Goal: Information Seeking & Learning: Learn about a topic

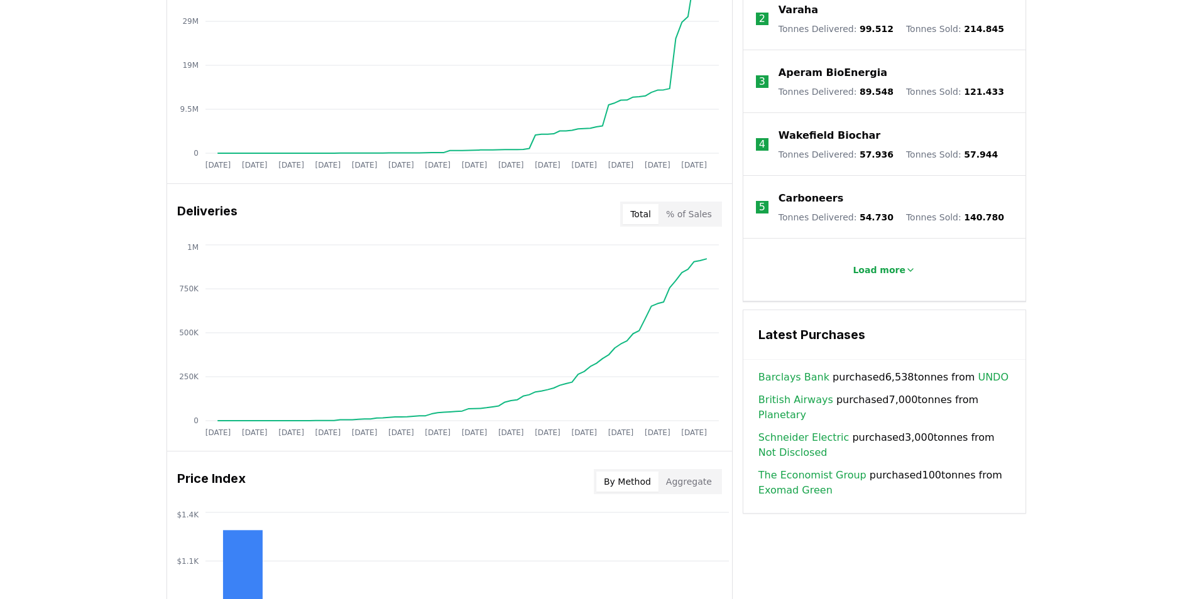
scroll to position [503, 0]
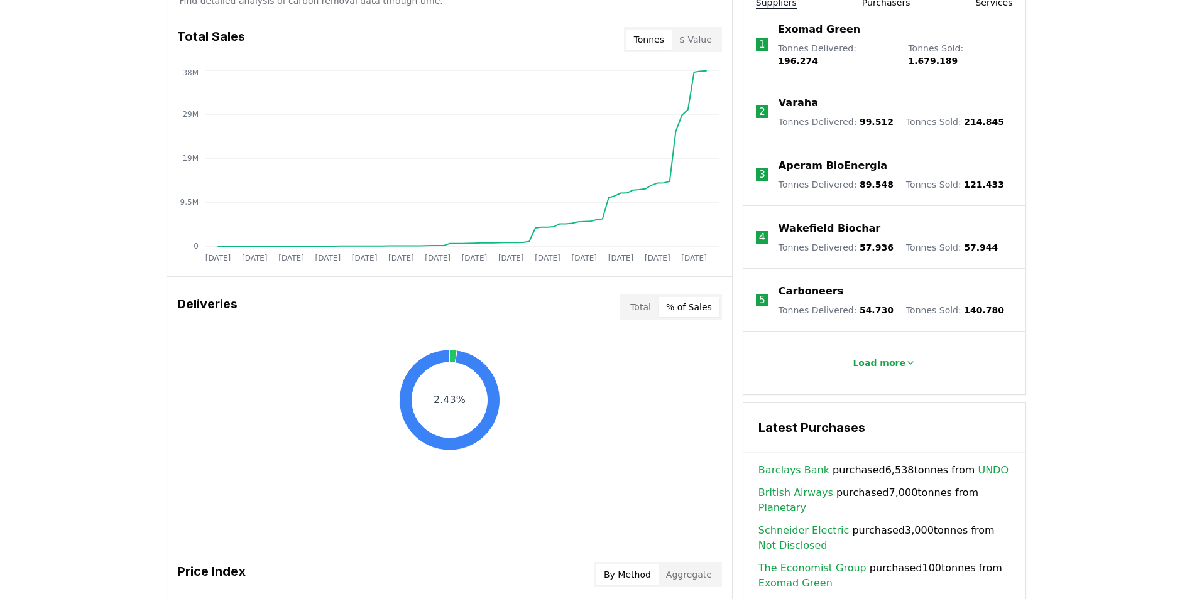
click at [699, 309] on button "% of Sales" at bounding box center [688, 307] width 61 height 20
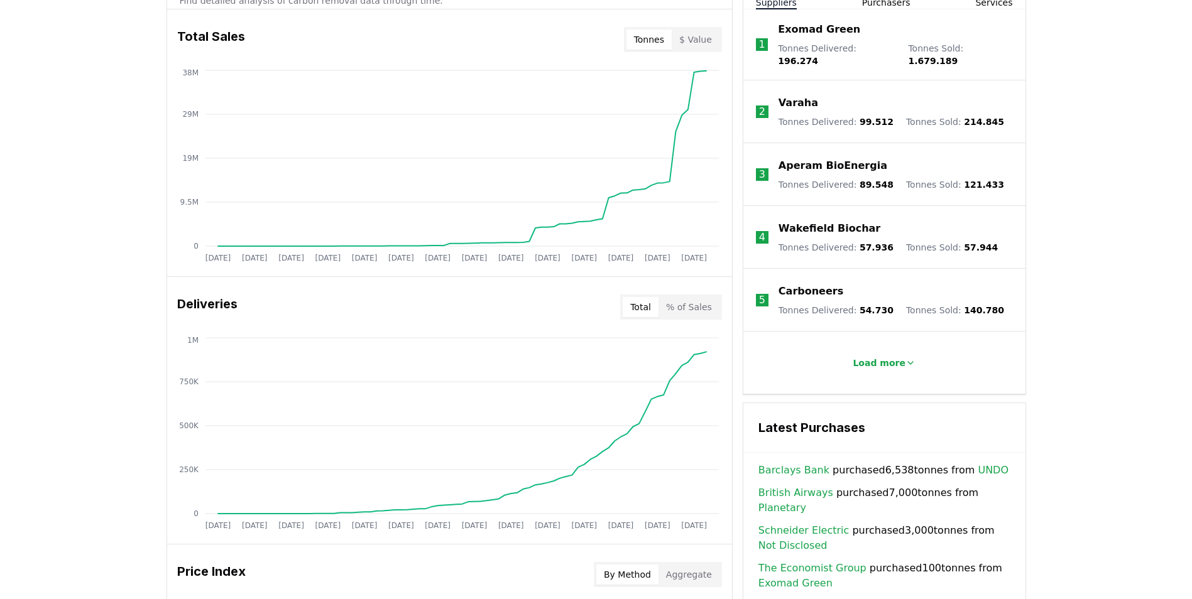
click at [648, 309] on button "Total" at bounding box center [640, 307] width 36 height 20
click at [871, 357] on p "Load more" at bounding box center [878, 363] width 53 height 13
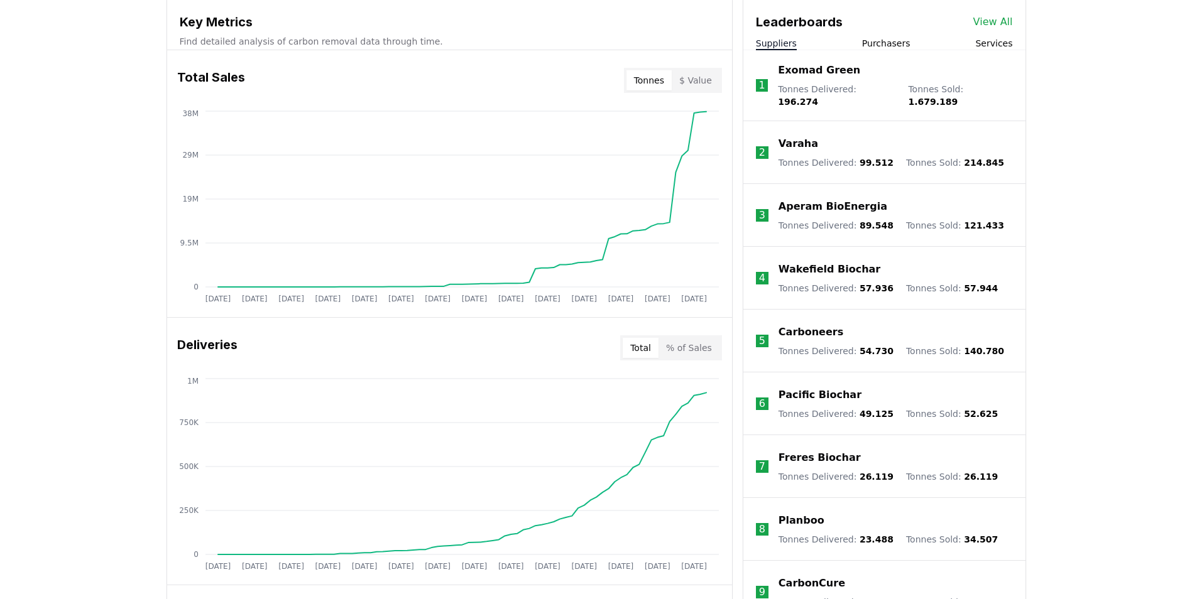
scroll to position [440, 0]
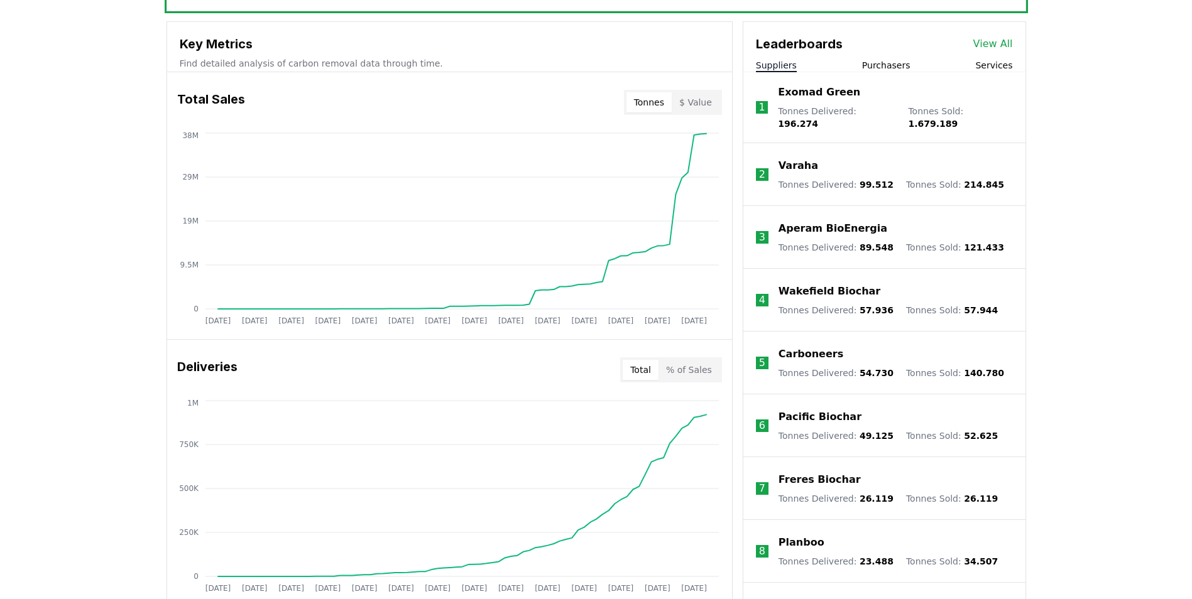
click at [874, 67] on button "Purchasers" at bounding box center [886, 65] width 48 height 13
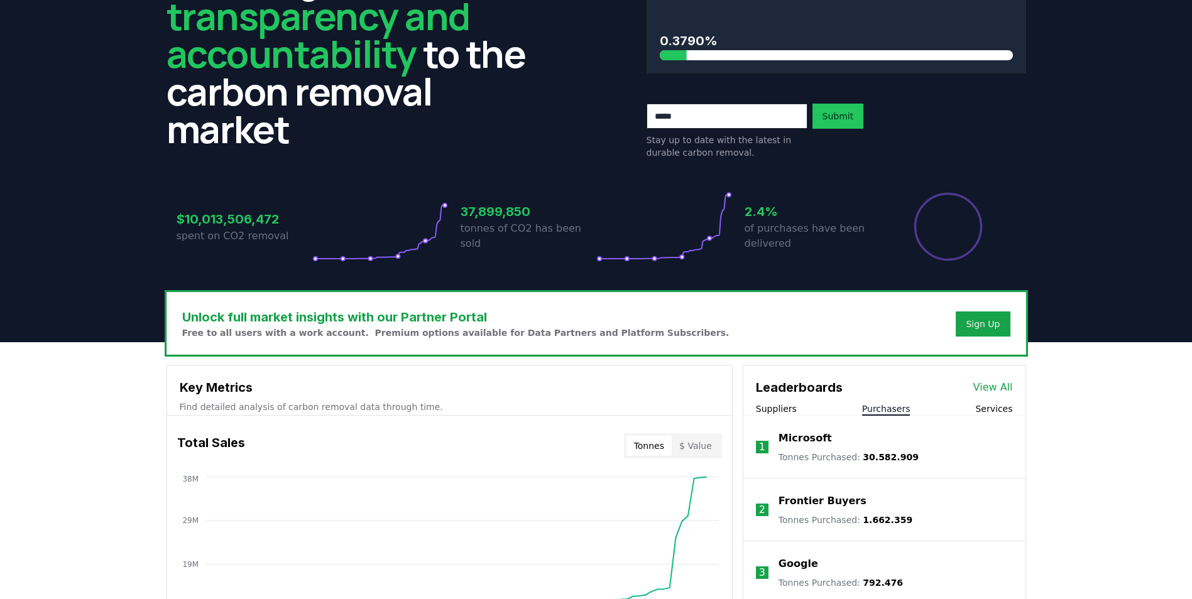
scroll to position [251, 0]
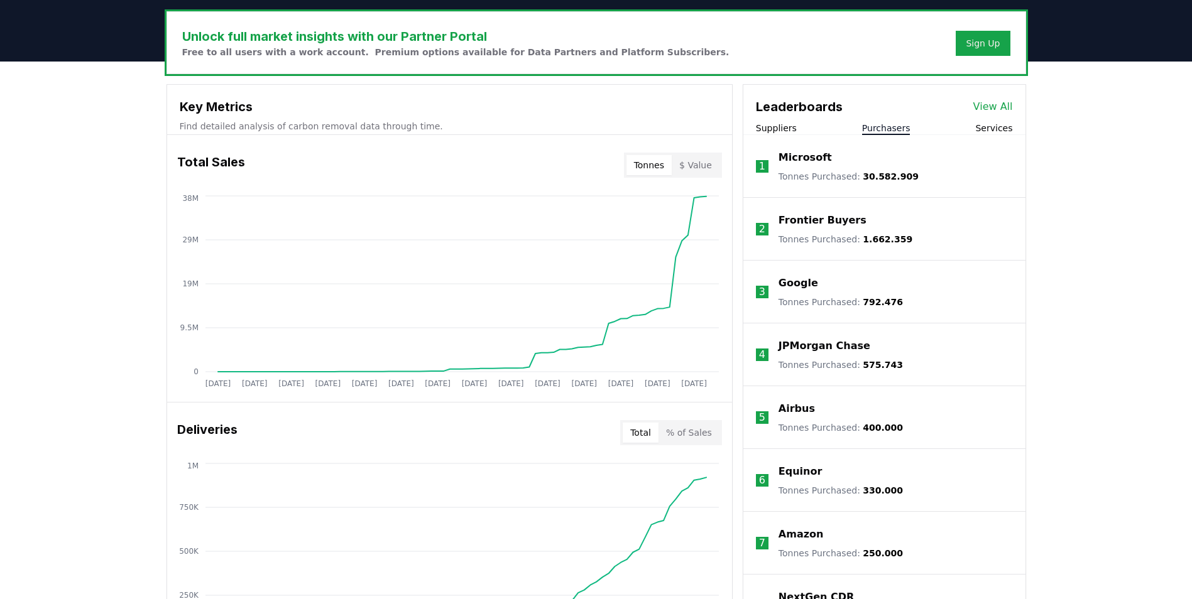
click at [1053, 345] on div "Unlock full market insights with our Partner Portal Free to all users with a wo…" at bounding box center [596, 565] width 1192 height 1006
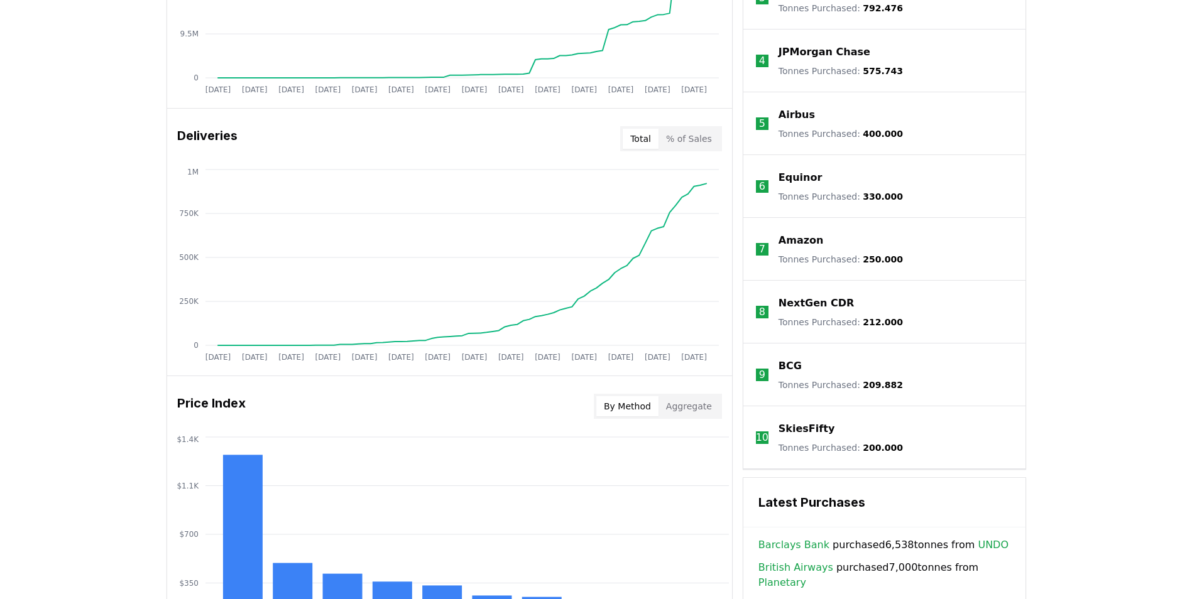
scroll to position [691, 0]
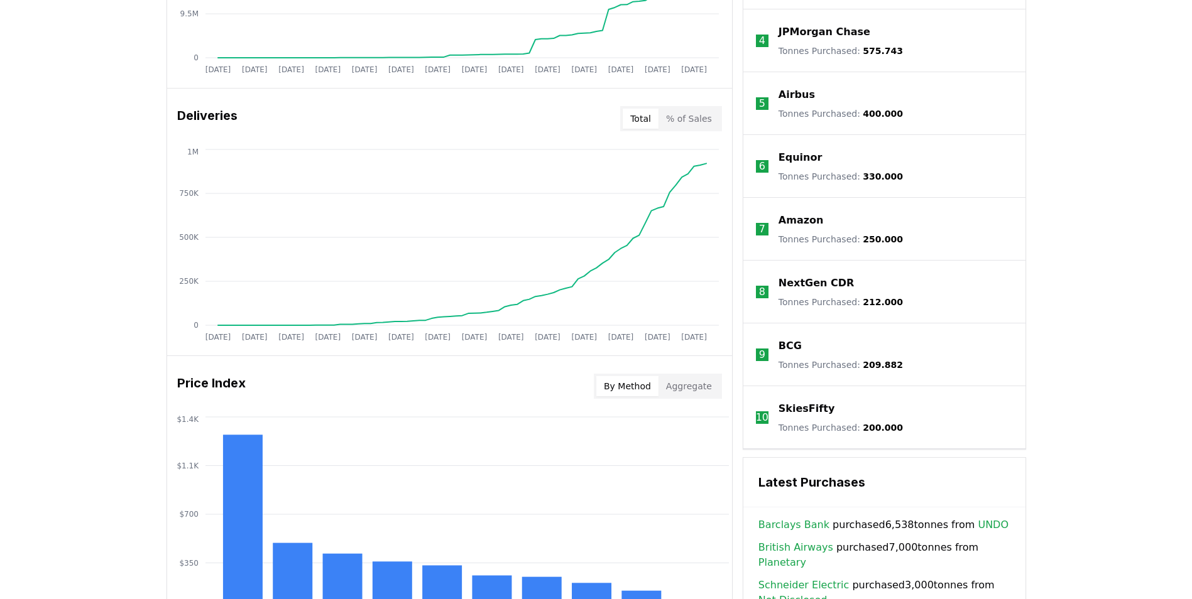
click at [804, 409] on p "SkiesFifty" at bounding box center [806, 408] width 56 height 15
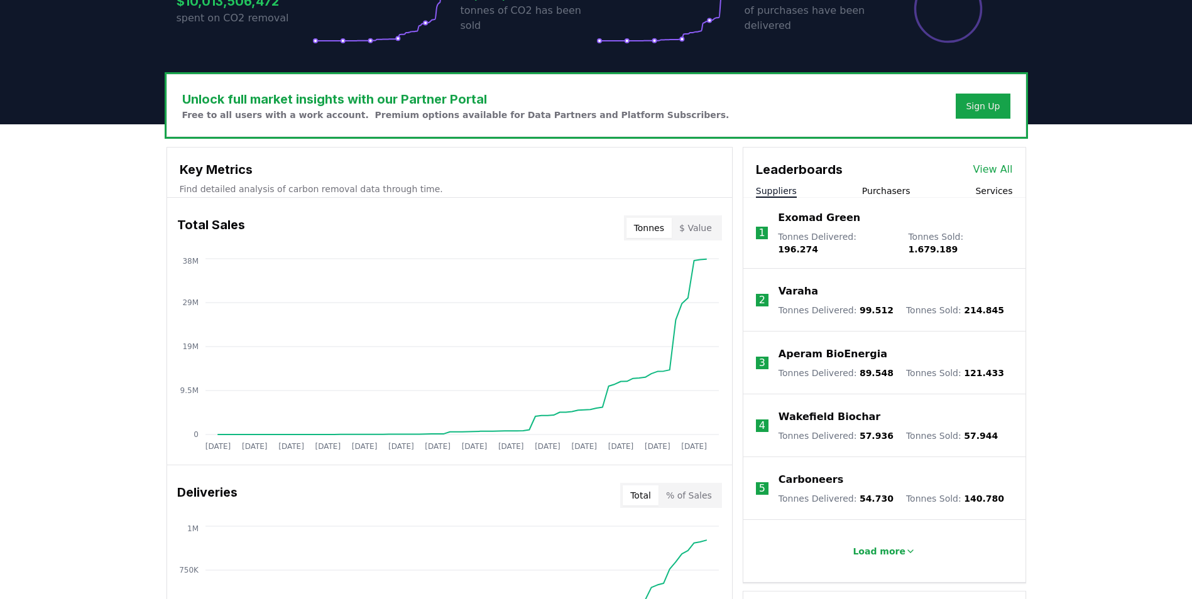
scroll to position [565, 0]
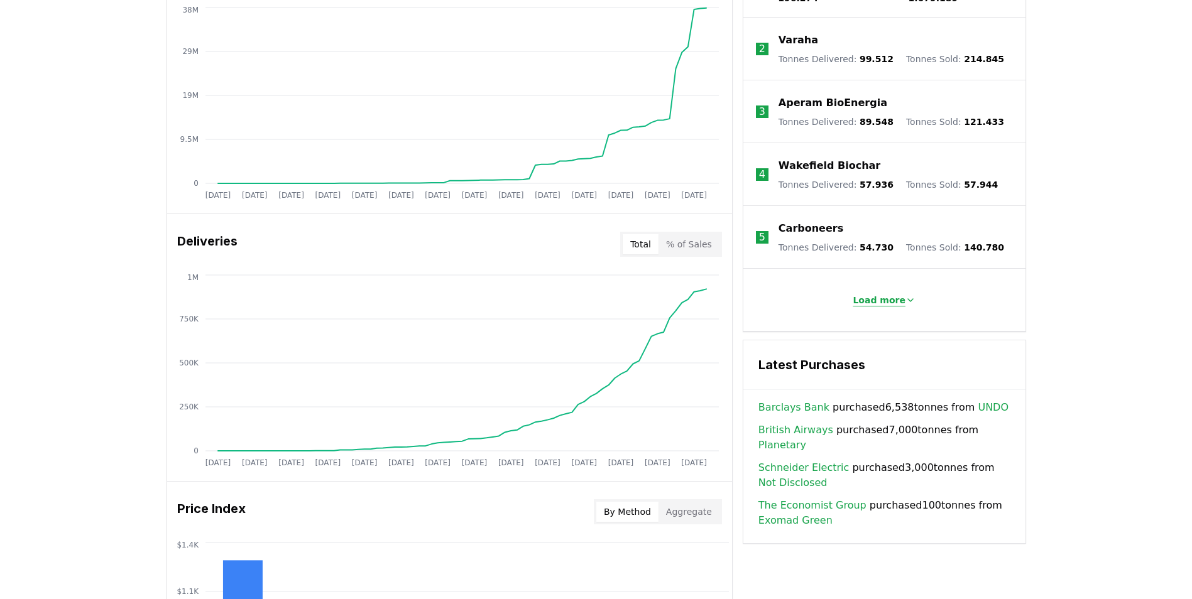
click at [863, 294] on p "Load more" at bounding box center [878, 300] width 53 height 13
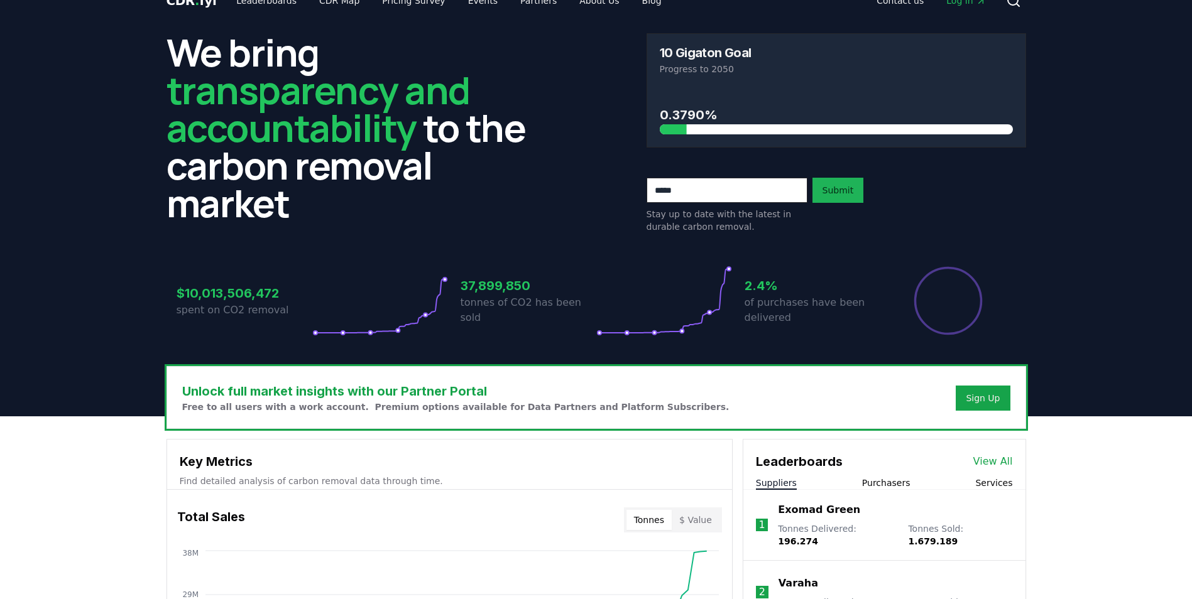
scroll to position [0, 0]
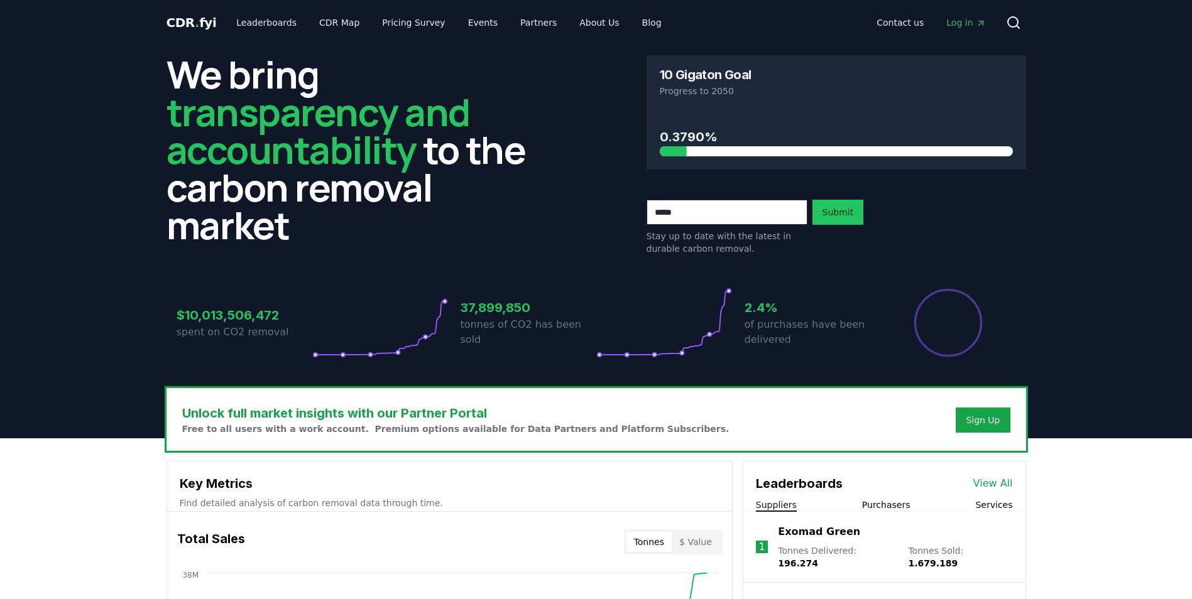
click at [64, 438] on header "We bring transparency and accountability to the carbon removal market 10 Gigato…" at bounding box center [596, 241] width 1192 height 393
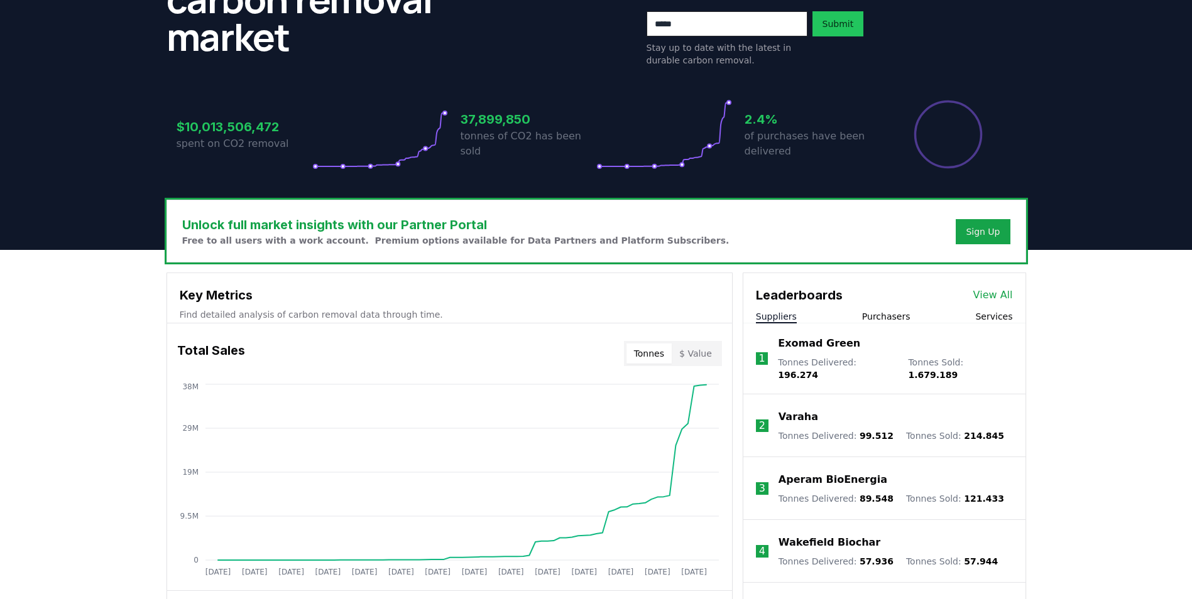
scroll to position [314, 0]
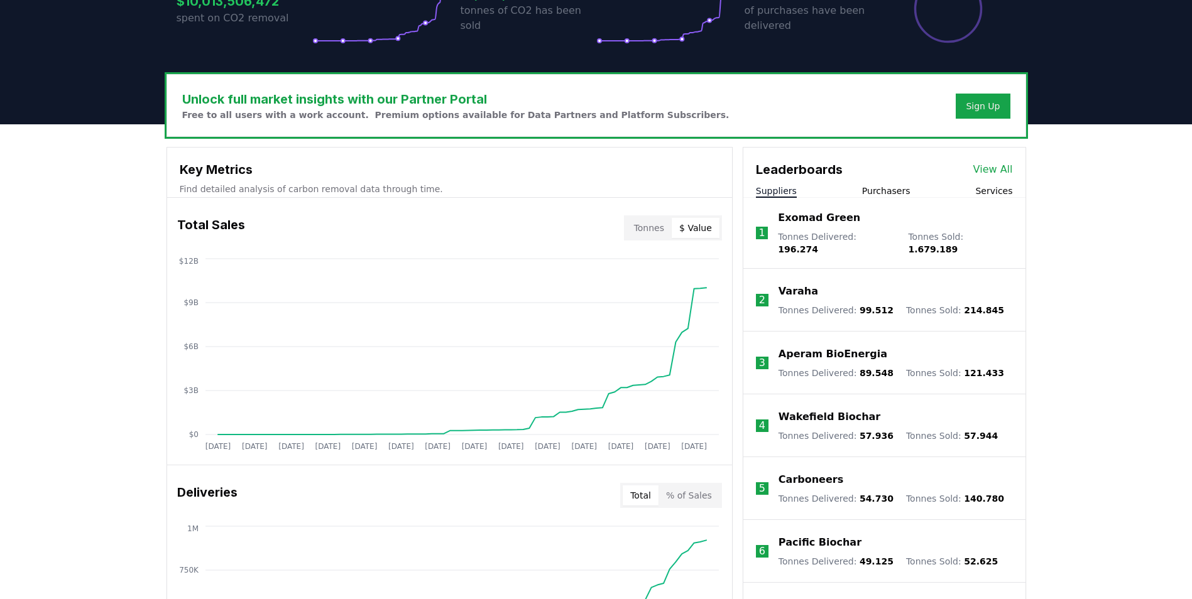
click at [710, 224] on button "$ Value" at bounding box center [695, 228] width 48 height 20
click at [658, 234] on button "Tonnes" at bounding box center [648, 228] width 45 height 20
click at [889, 192] on button "Purchasers" at bounding box center [886, 191] width 48 height 13
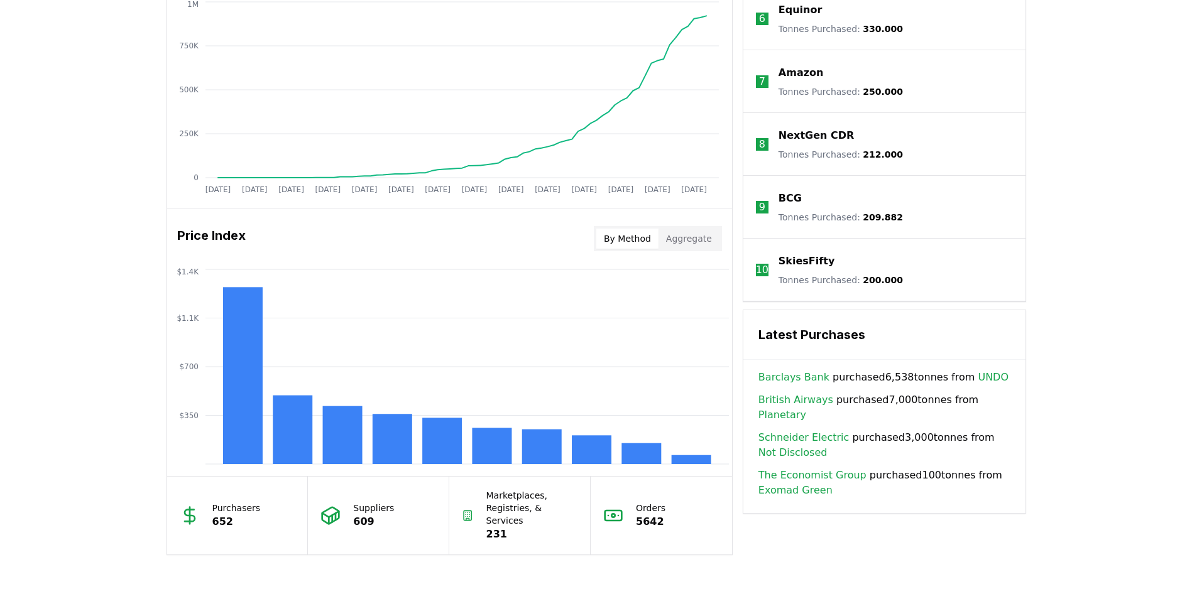
scroll to position [817, 0]
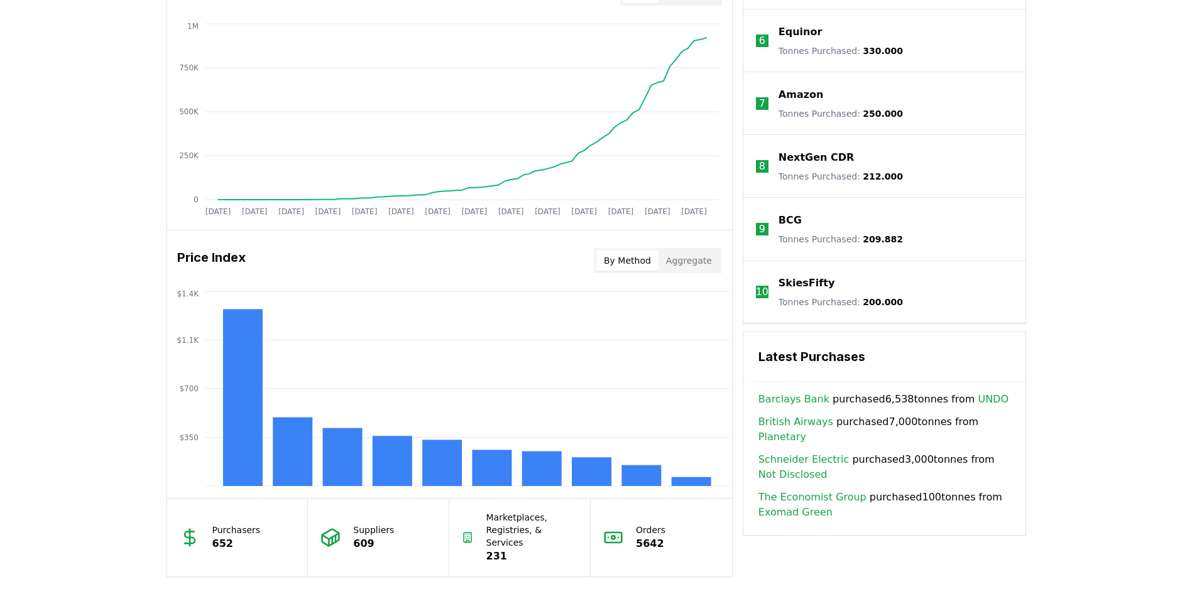
click at [214, 526] on p "Purchasers" at bounding box center [236, 530] width 48 height 13
click at [500, 522] on p "Marketplaces, Registries, & Services" at bounding box center [532, 530] width 92 height 38
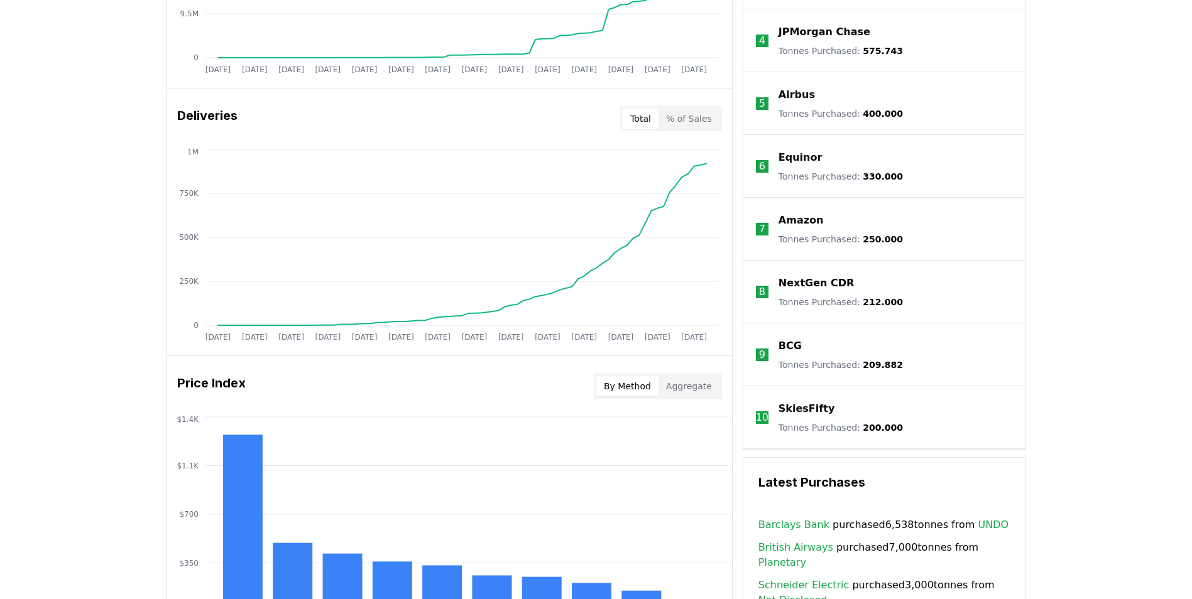
click at [685, 389] on button "Aggregate" at bounding box center [688, 386] width 61 height 20
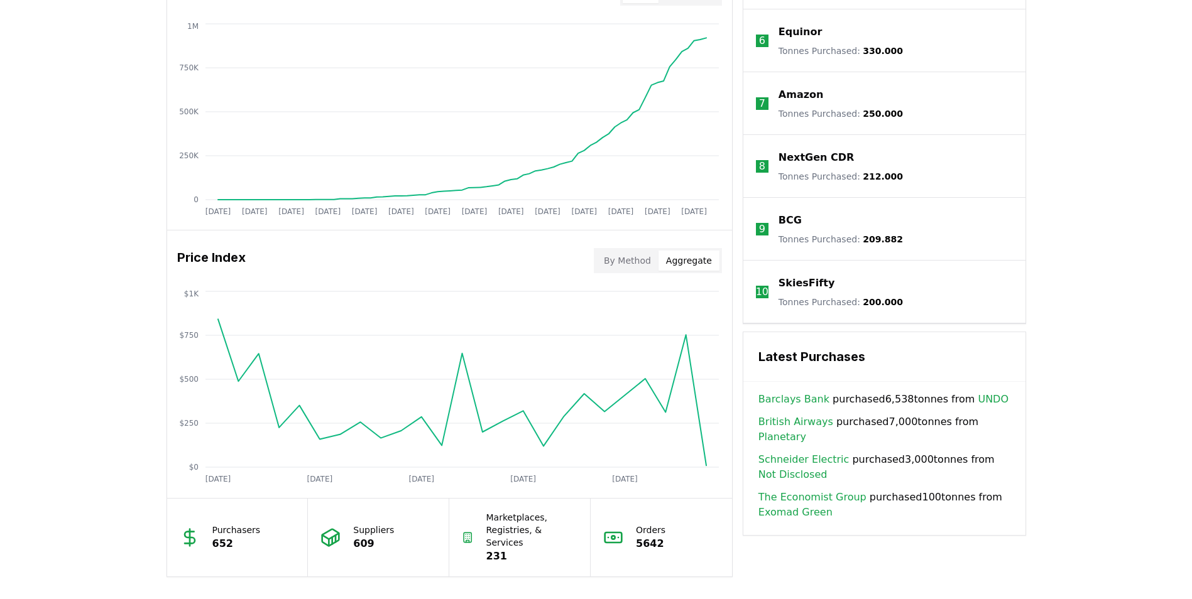
click at [645, 264] on button "By Method" at bounding box center [627, 261] width 62 height 20
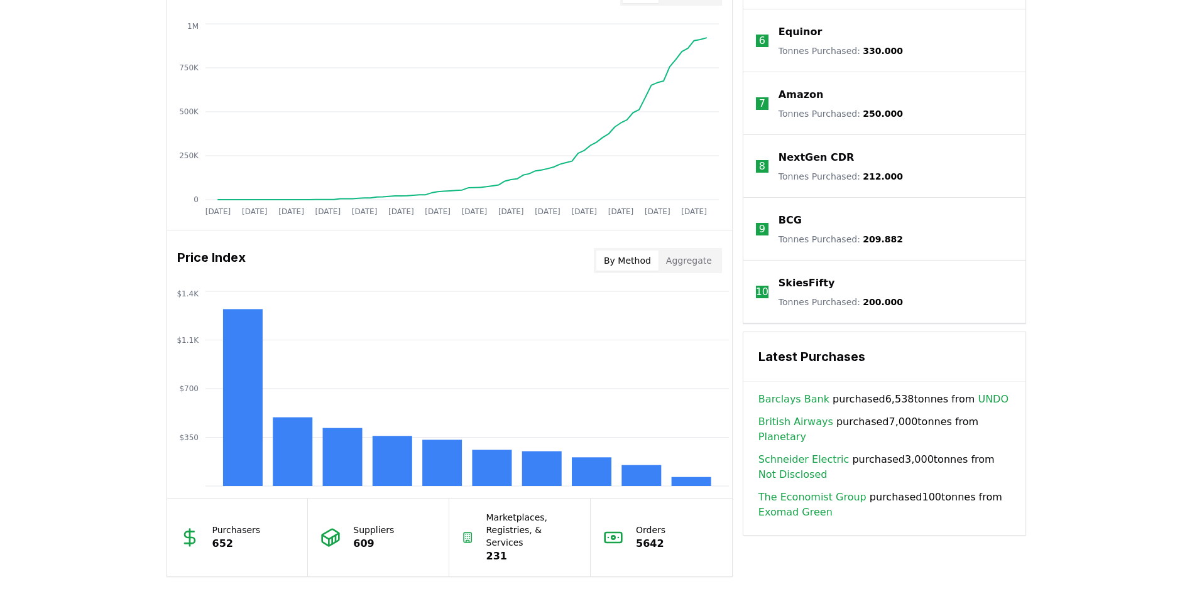
scroll to position [565, 0]
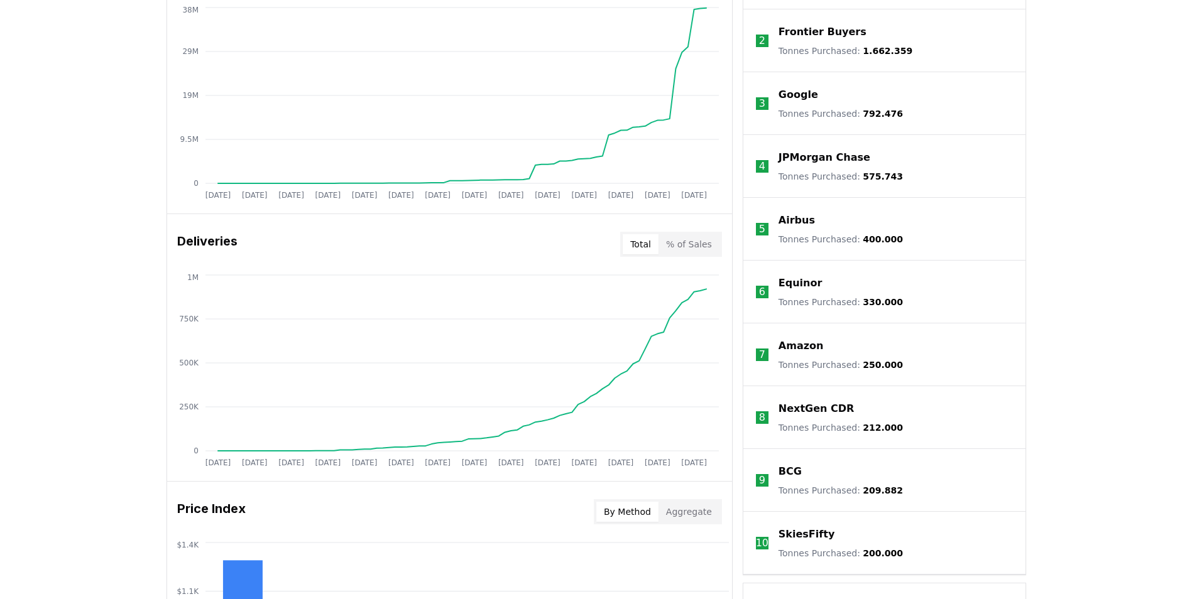
click at [690, 243] on button "% of Sales" at bounding box center [688, 244] width 61 height 20
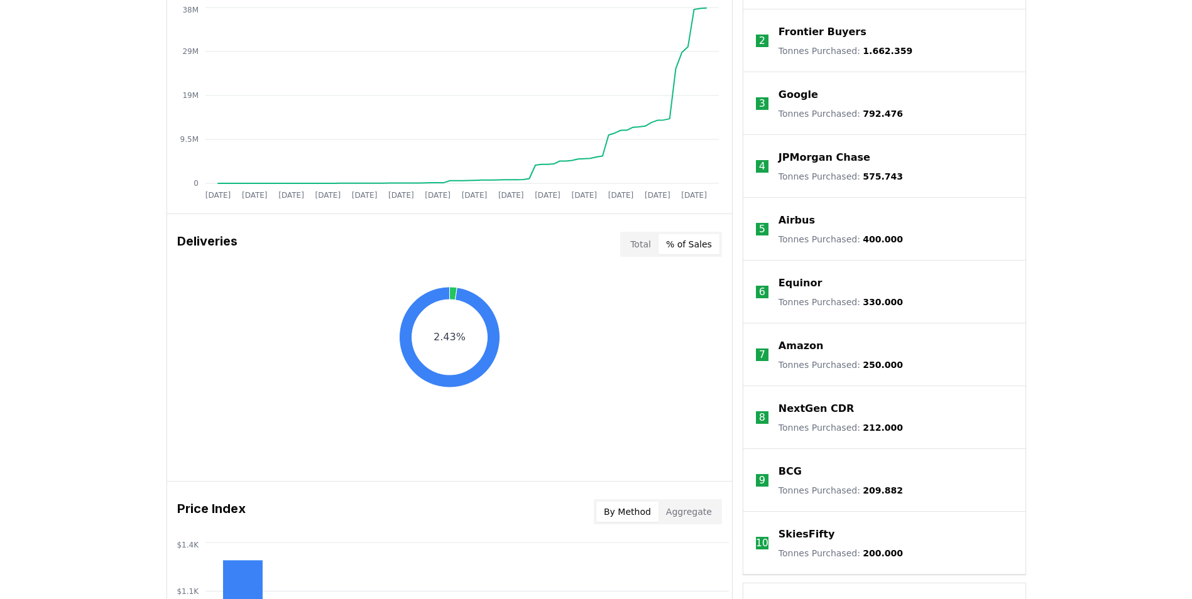
click at [655, 241] on button "Total" at bounding box center [640, 244] width 36 height 20
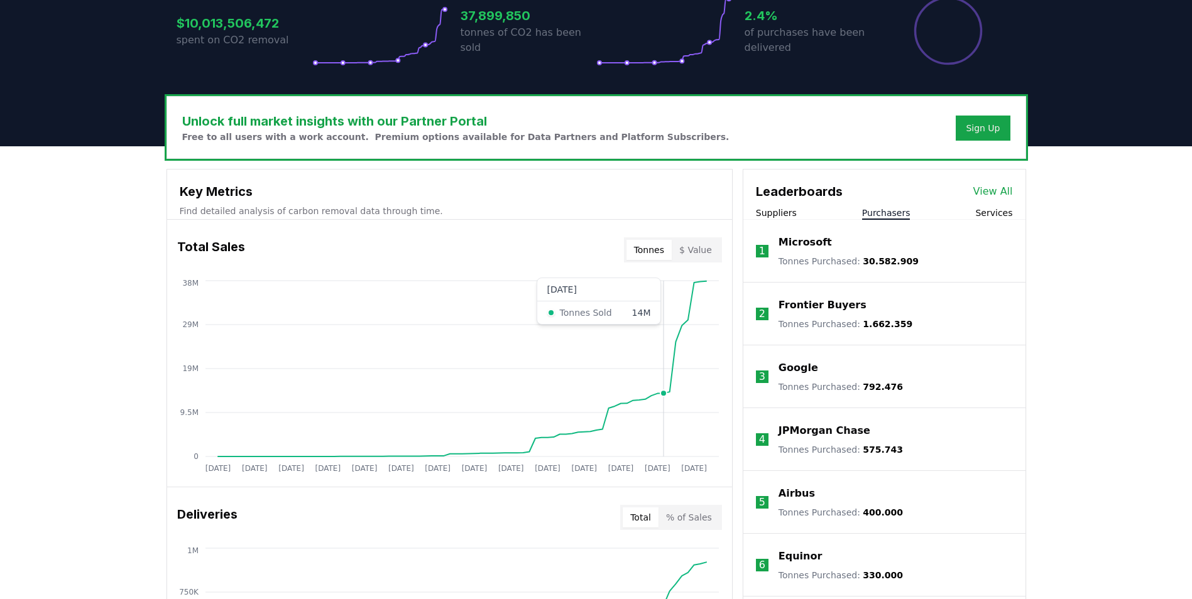
scroll to position [314, 0]
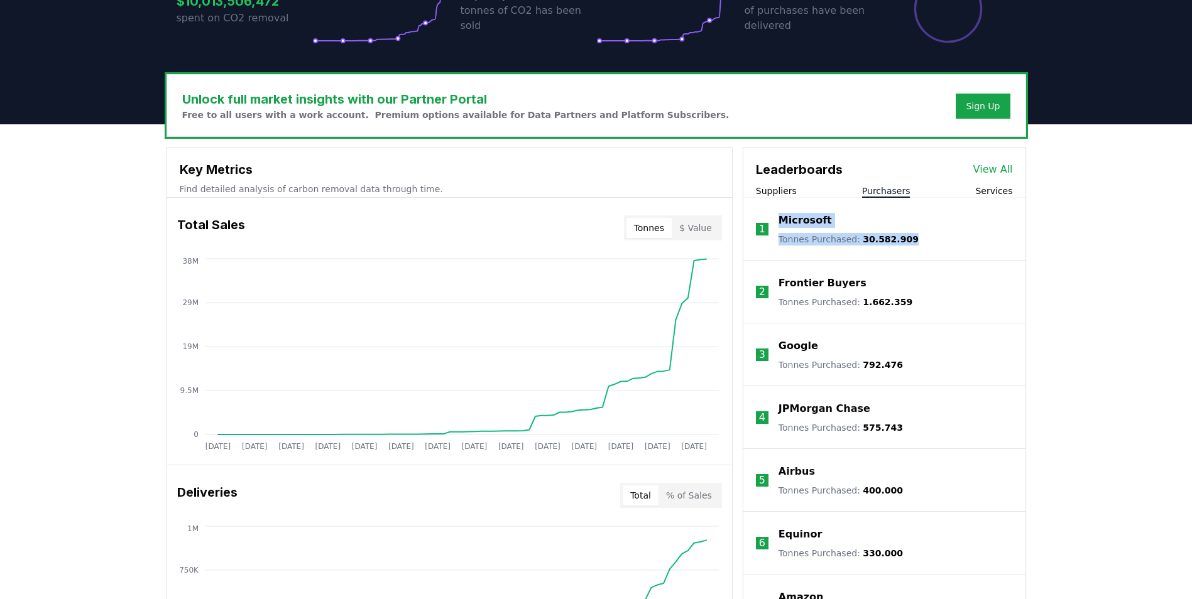
drag, startPoint x: 907, startPoint y: 237, endPoint x: 782, endPoint y: 222, distance: 126.0
click at [782, 222] on li "1 Microsoft Tonnes Purchased : 30.582.909" at bounding box center [884, 229] width 282 height 63
drag, startPoint x: 785, startPoint y: 222, endPoint x: 805, endPoint y: 215, distance: 21.1
copy div "Microsoft Tonnes Purchased : 30.582.909"
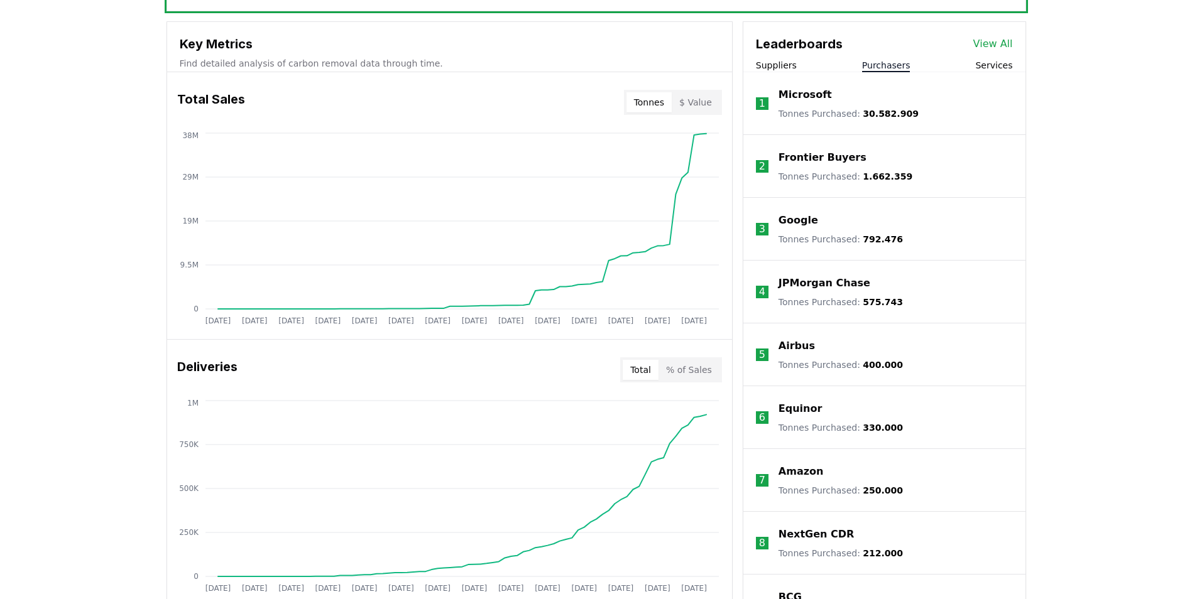
scroll to position [503, 0]
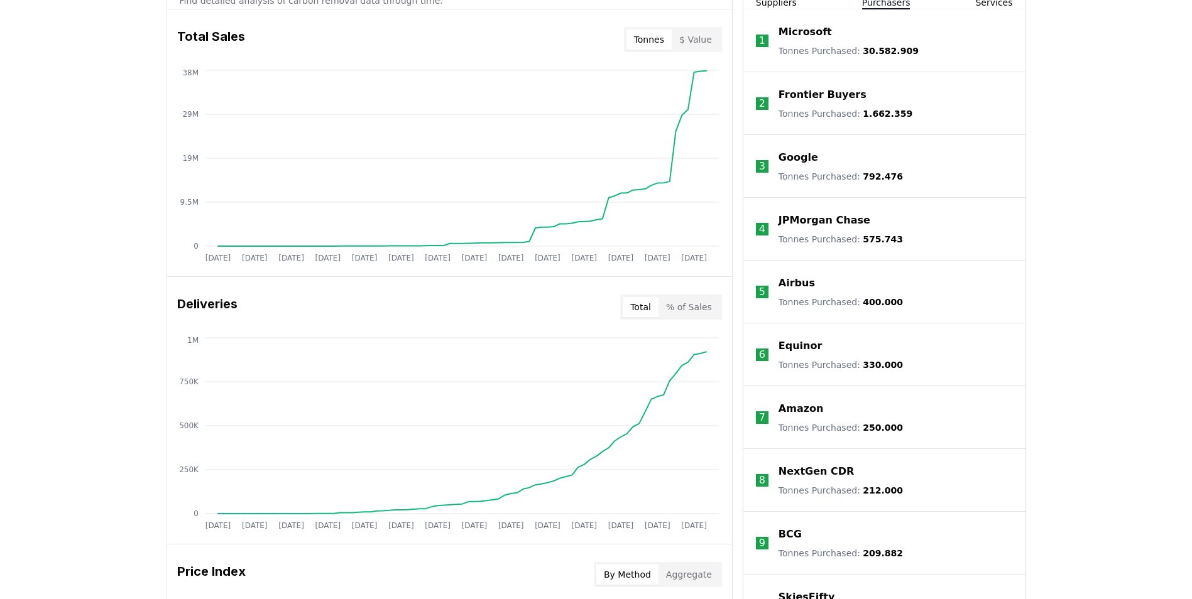
click at [796, 281] on p "Airbus" at bounding box center [796, 283] width 36 height 15
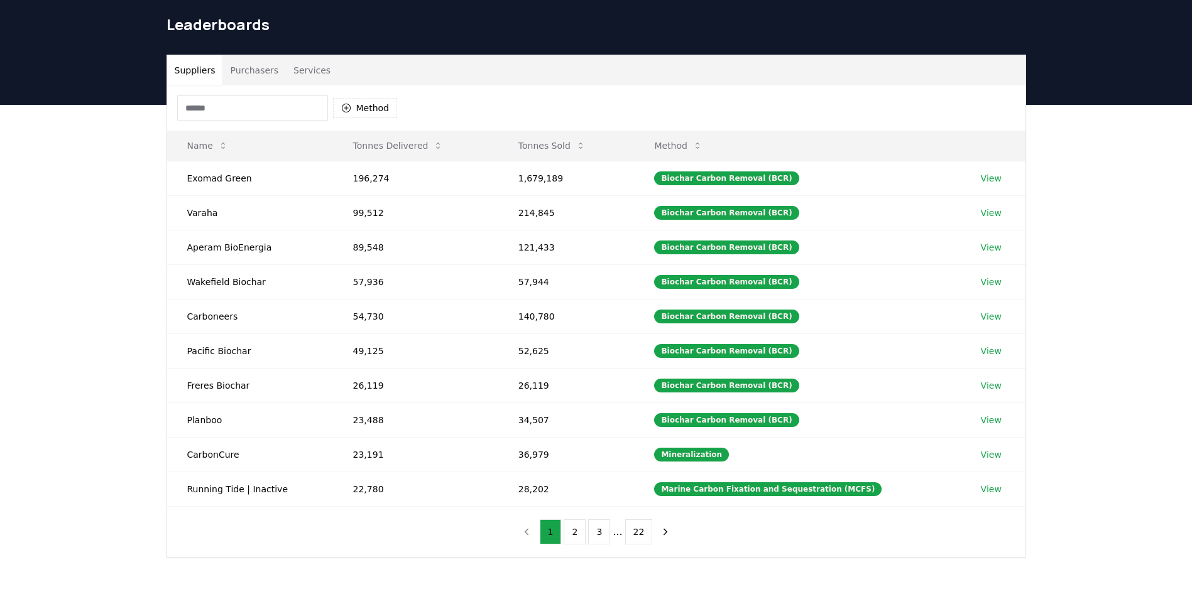
scroll to position [63, 0]
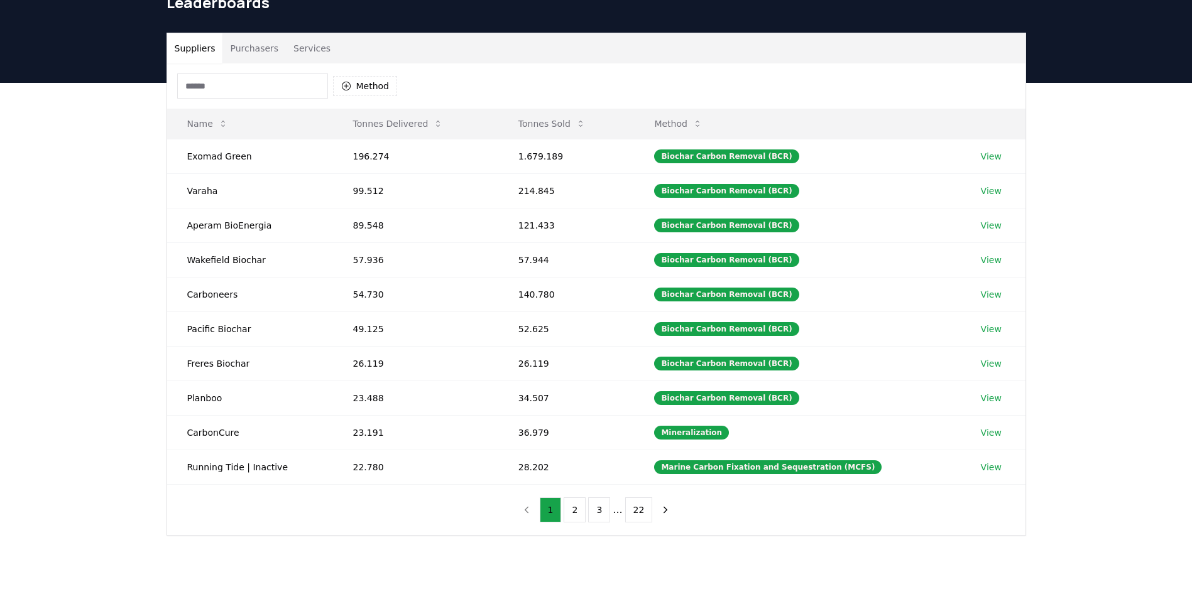
click at [250, 53] on button "Purchasers" at bounding box center [253, 48] width 63 height 30
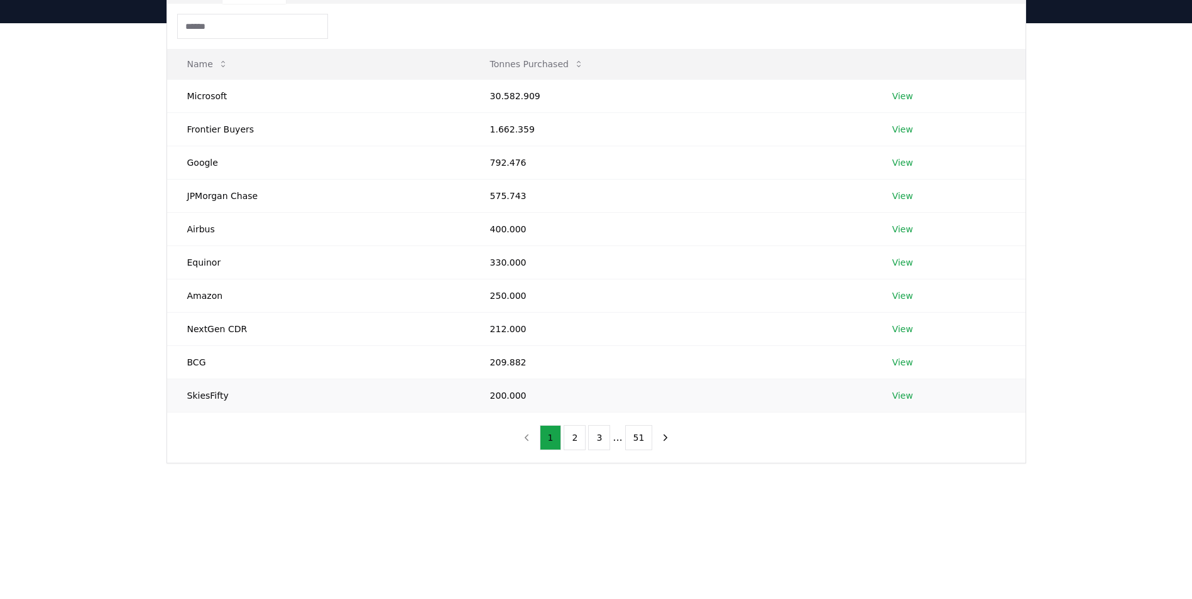
scroll to position [95, 0]
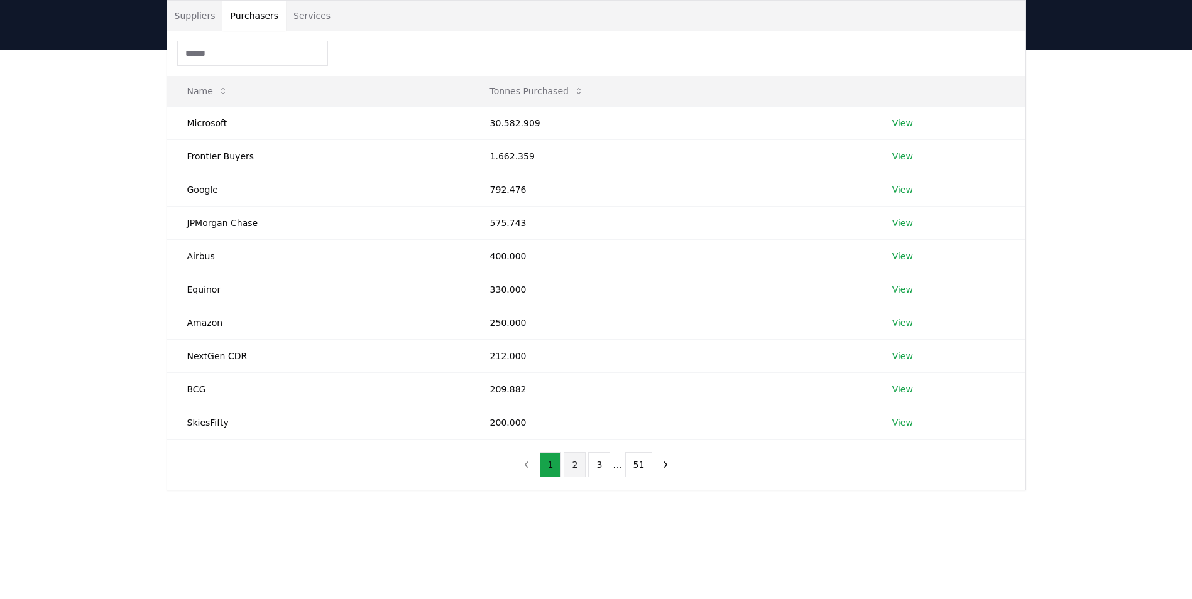
click at [575, 472] on button "2" at bounding box center [574, 464] width 22 height 25
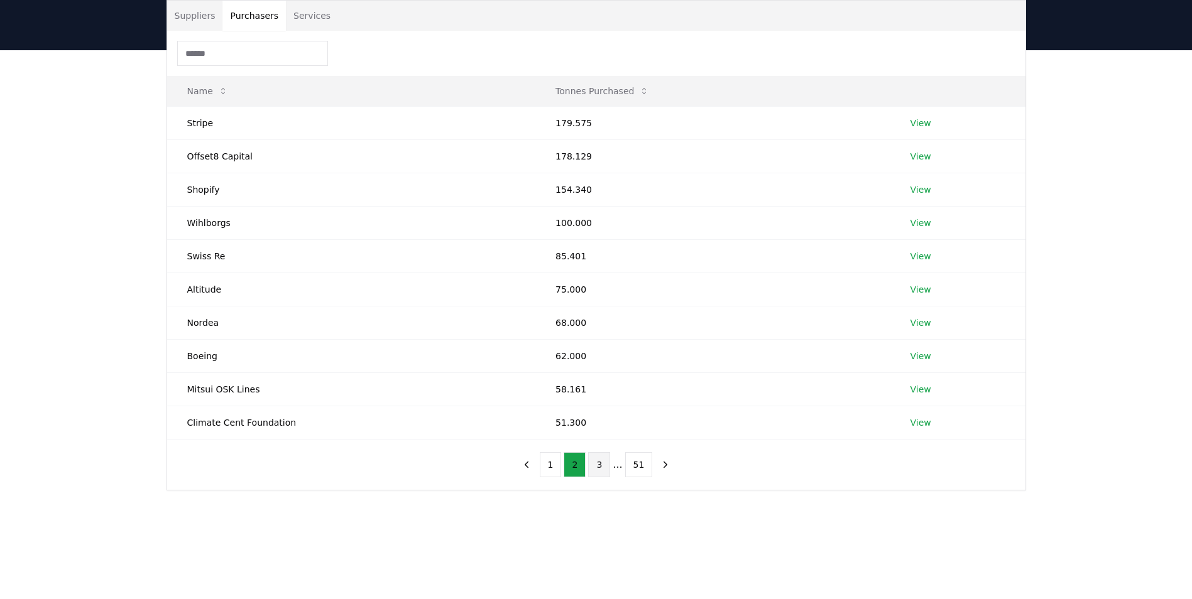
click at [596, 468] on button "3" at bounding box center [599, 464] width 22 height 25
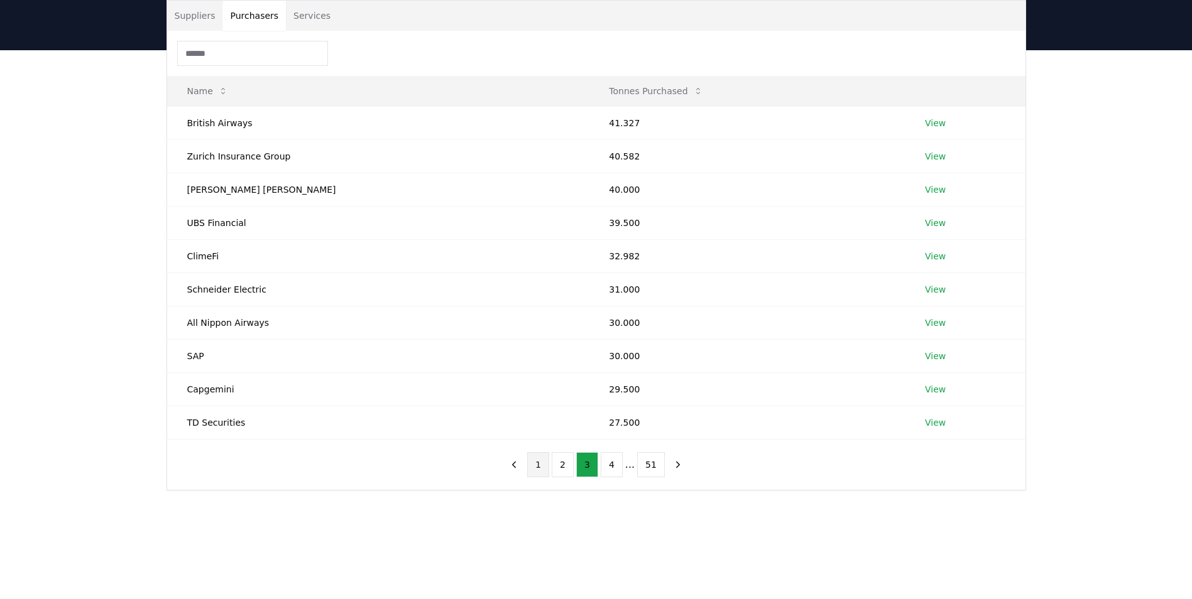
click at [543, 469] on button "1" at bounding box center [538, 464] width 22 height 25
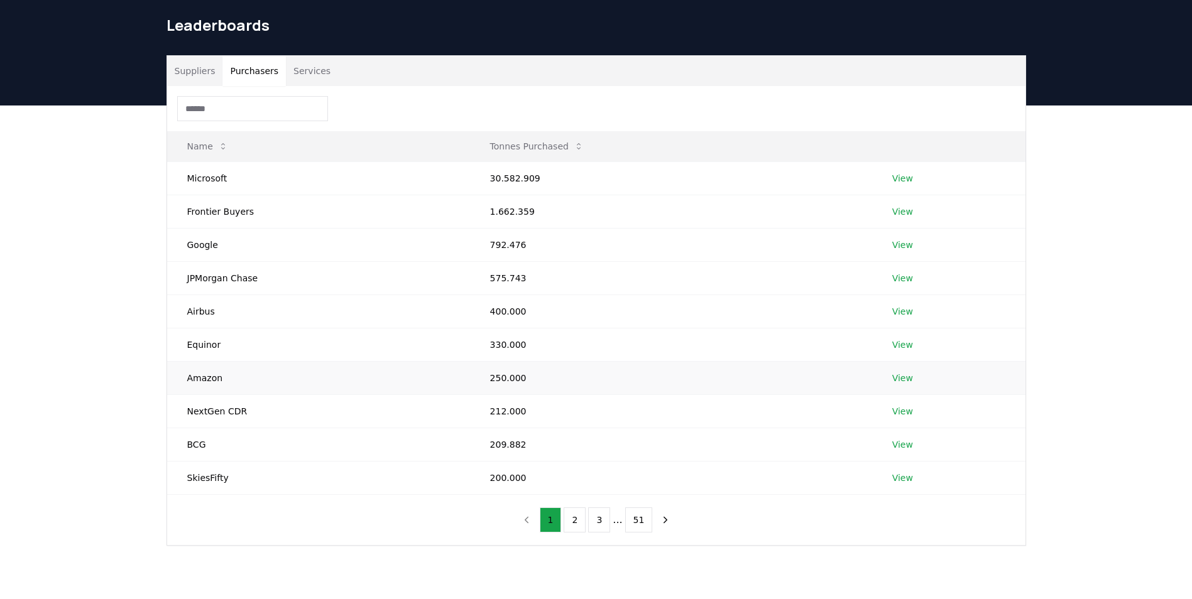
scroll to position [0, 0]
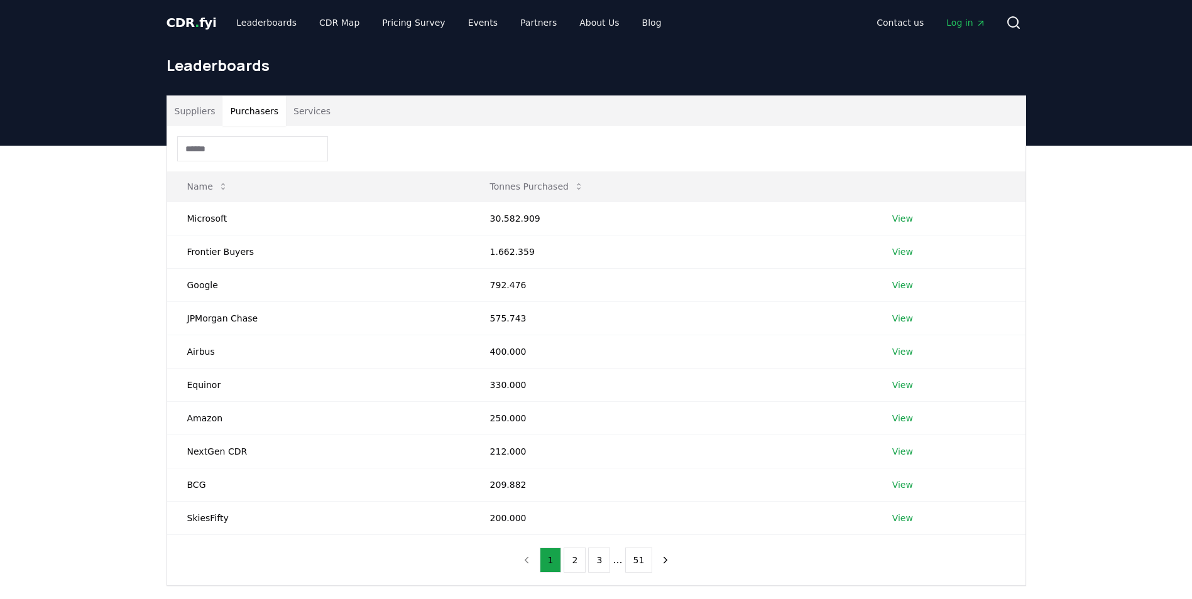
click at [298, 111] on button "Services" at bounding box center [312, 111] width 52 height 30
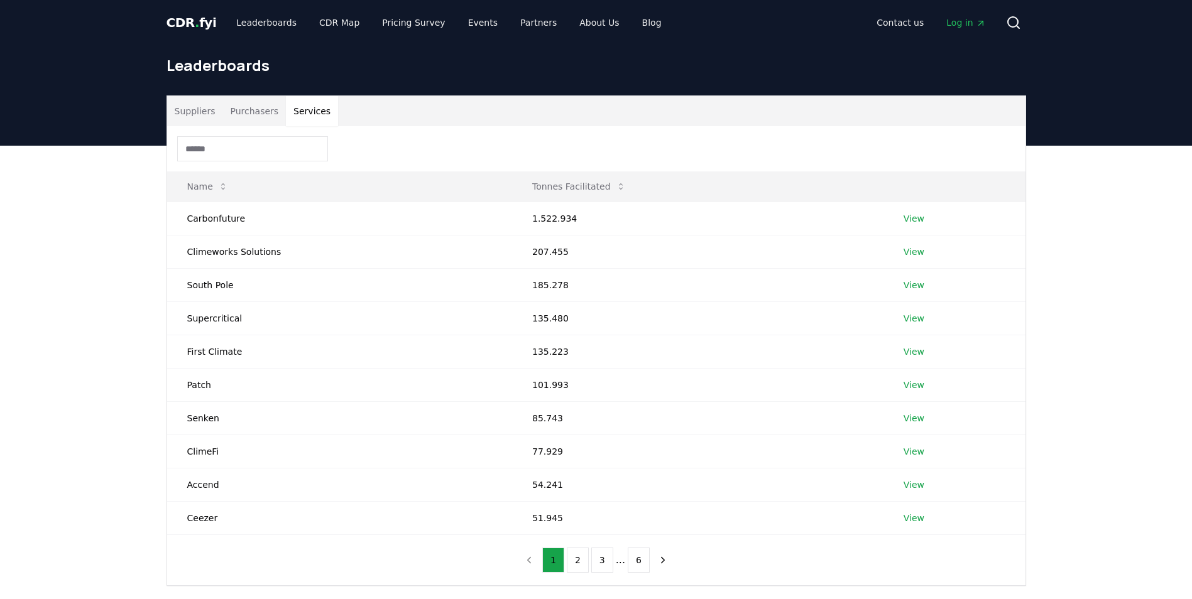
click at [247, 112] on button "Purchasers" at bounding box center [253, 111] width 63 height 30
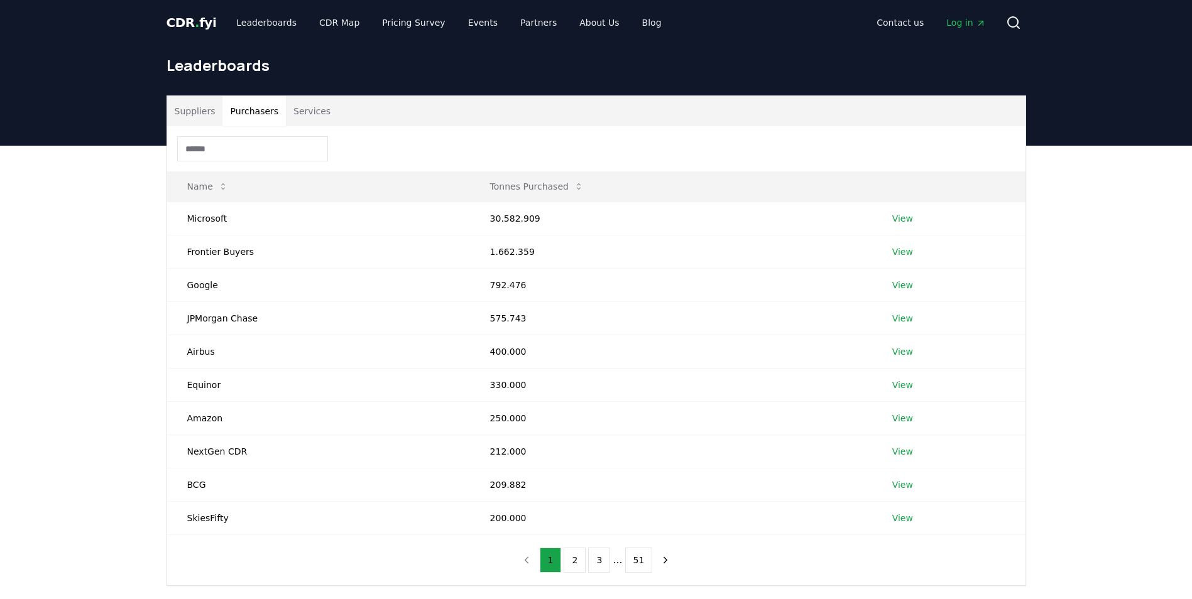
click at [201, 112] on button "Suppliers" at bounding box center [195, 111] width 56 height 30
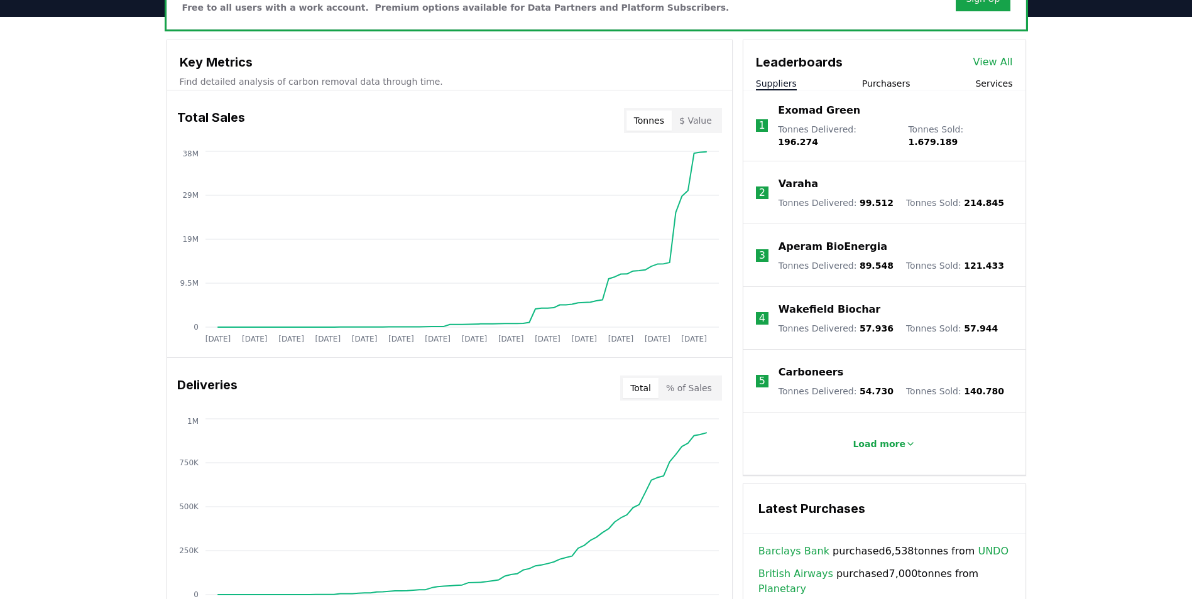
scroll to position [440, 0]
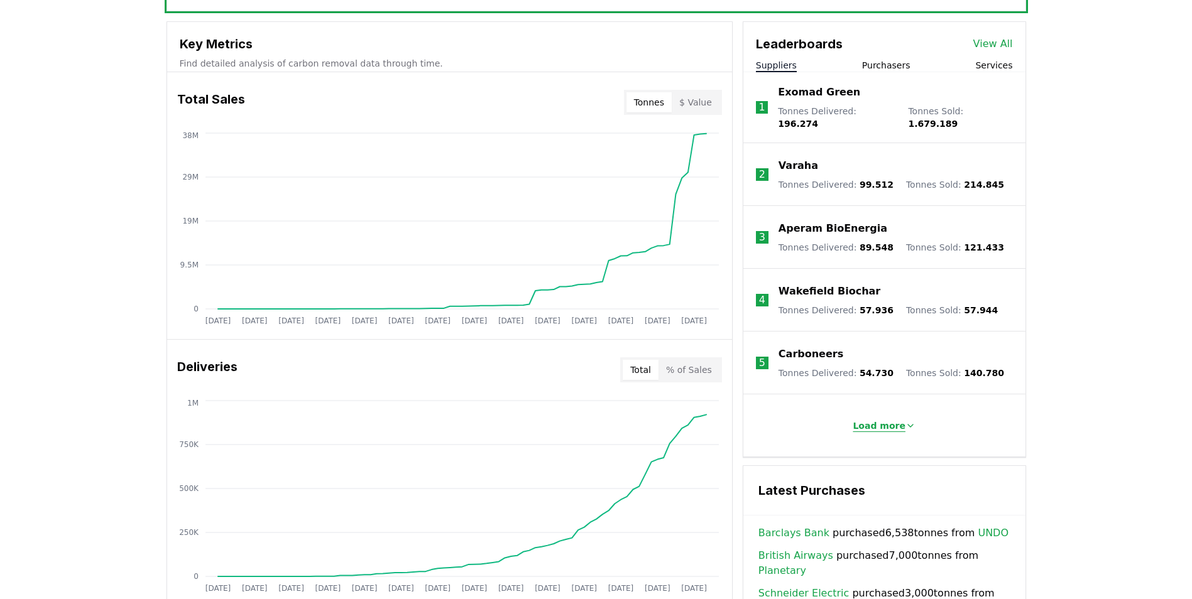
click at [879, 420] on p "Load more" at bounding box center [878, 426] width 53 height 13
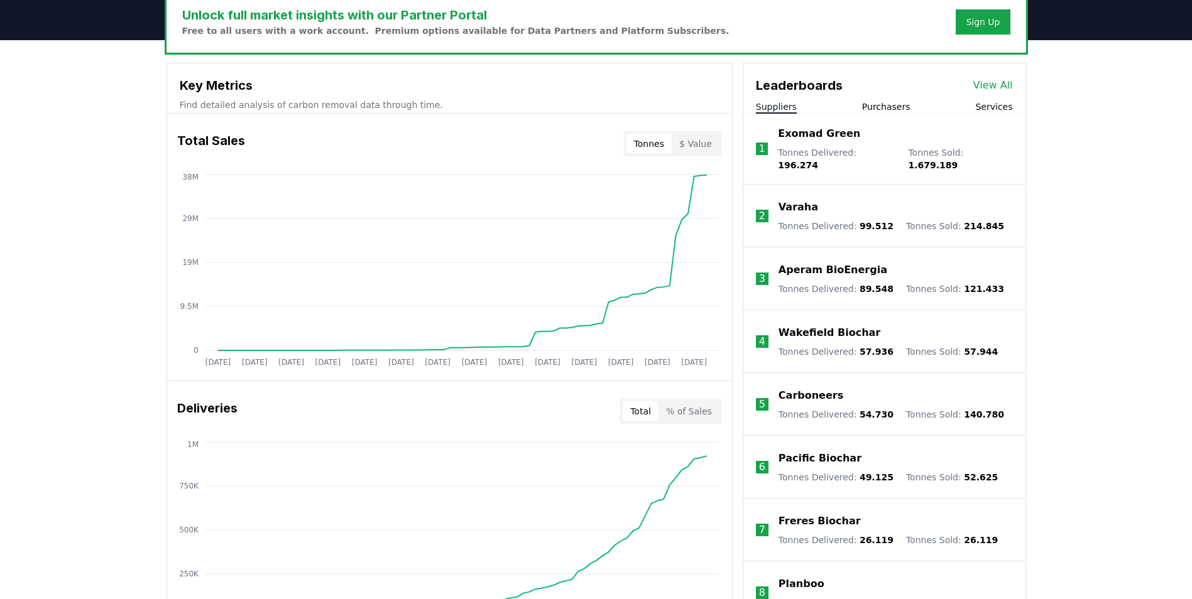
scroll to position [377, 0]
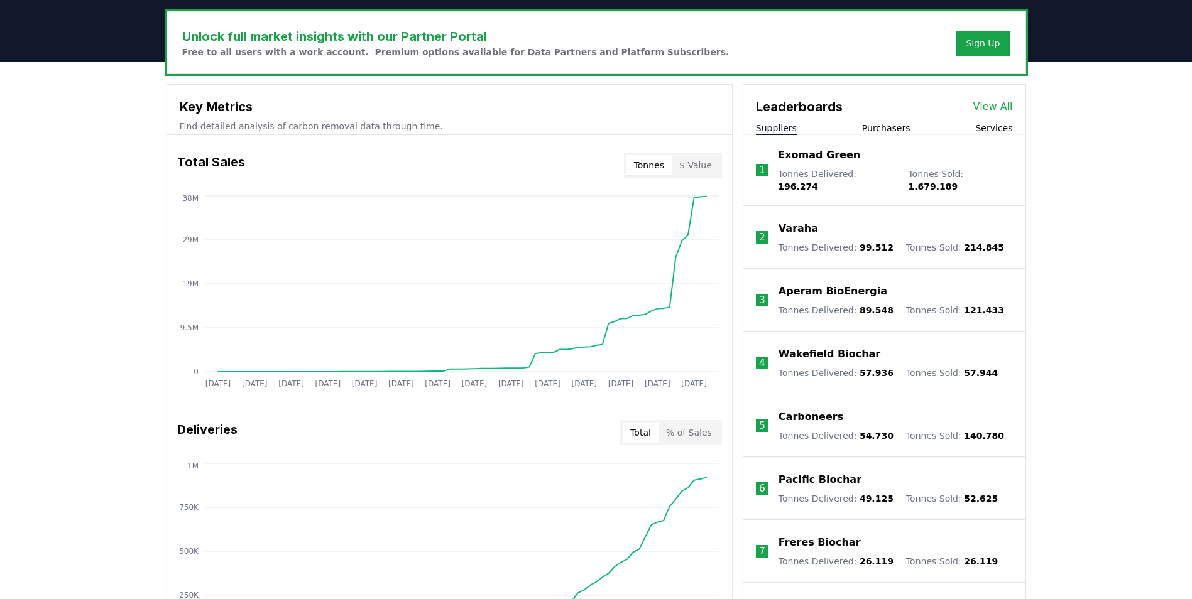
click at [879, 128] on button "Purchasers" at bounding box center [886, 128] width 48 height 13
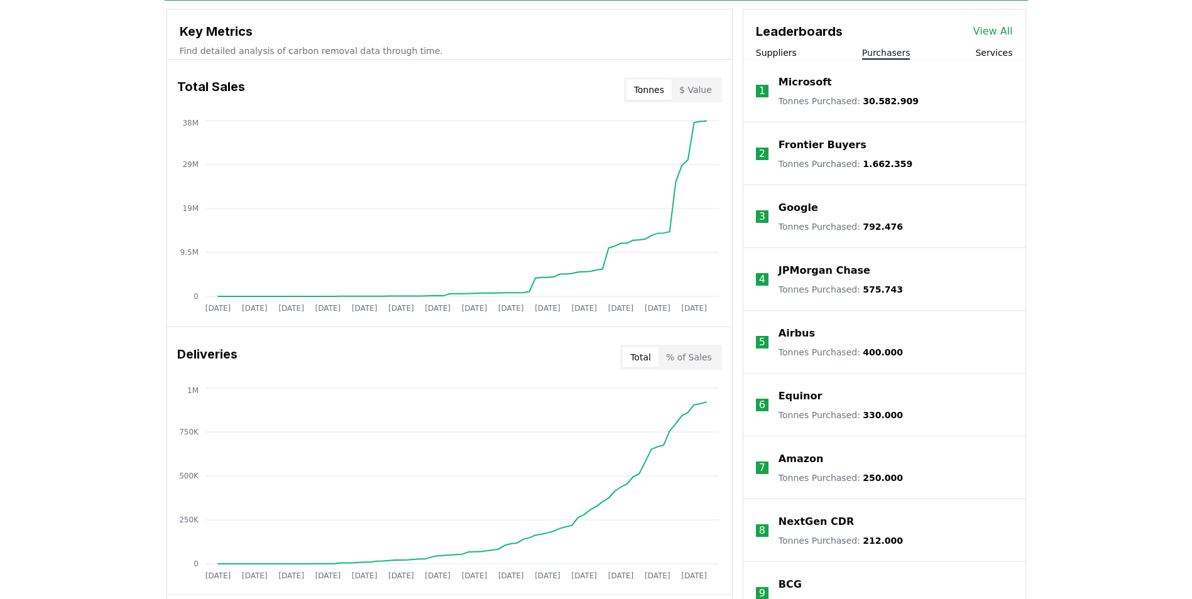
scroll to position [440, 0]
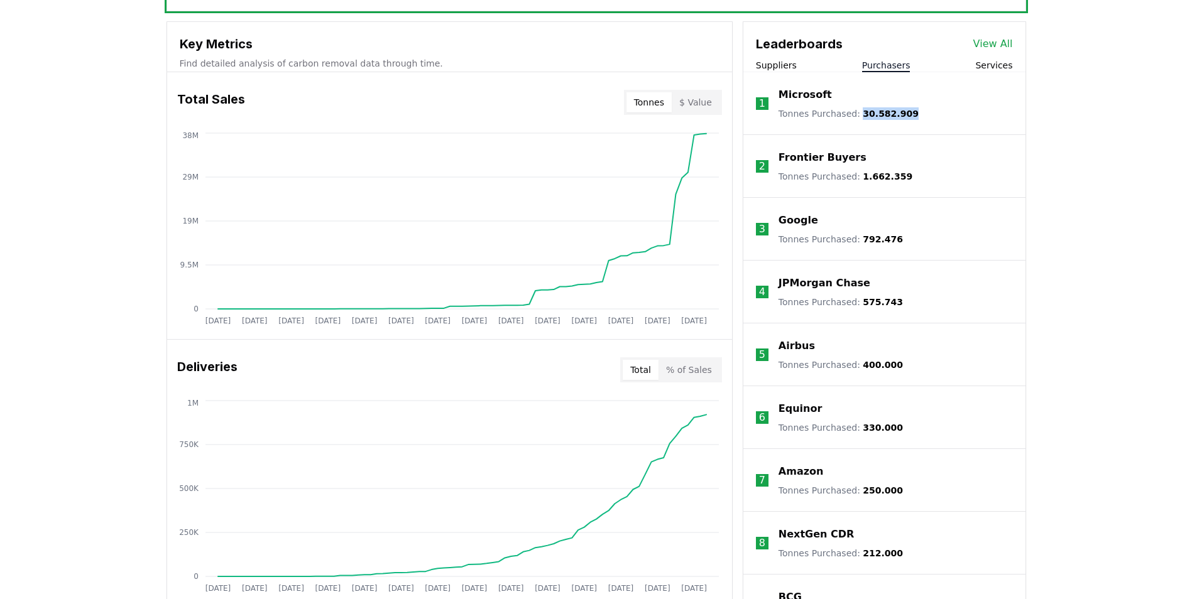
drag, startPoint x: 908, startPoint y: 109, endPoint x: 856, endPoint y: 114, distance: 52.4
click at [856, 114] on li "1 Microsoft Tonnes Purchased : 30.582.909" at bounding box center [884, 103] width 282 height 63
drag, startPoint x: 877, startPoint y: 176, endPoint x: 856, endPoint y: 177, distance: 21.4
click at [856, 177] on li "2 Frontier Buyers Tonnes Purchased : 1.662.359" at bounding box center [884, 166] width 282 height 63
click at [67, 212] on div "Unlock full market insights with our Partner Portal Free to all users with a wo…" at bounding box center [596, 502] width 1192 height 1006
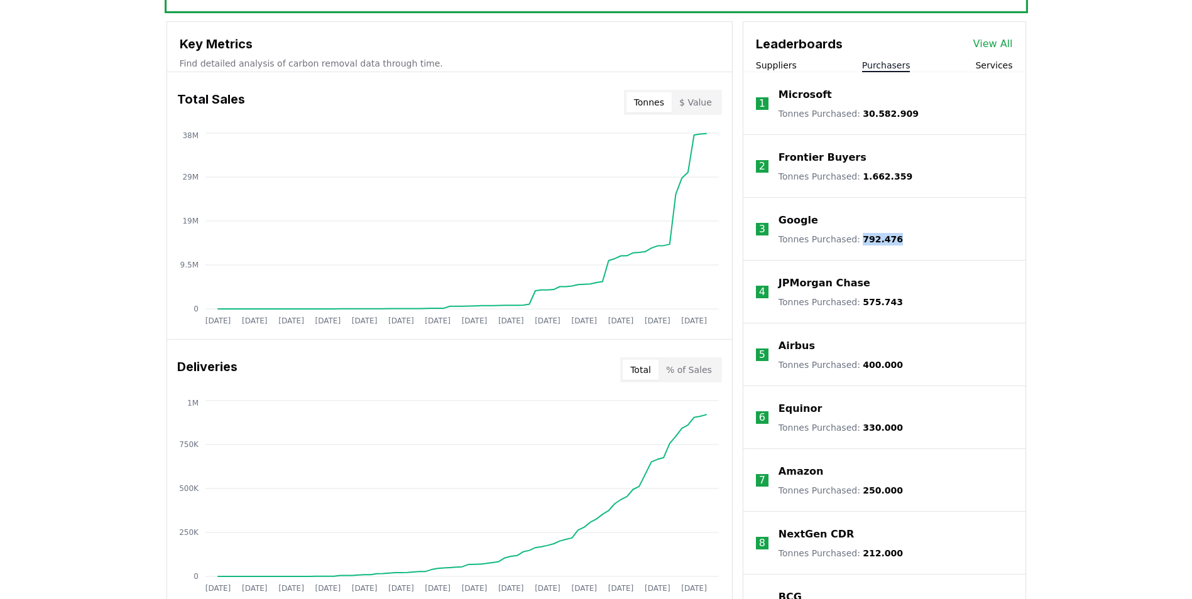
drag, startPoint x: 898, startPoint y: 240, endPoint x: 854, endPoint y: 243, distance: 43.5
click at [854, 243] on li "3 Google Tonnes Purchased : 792.476" at bounding box center [884, 229] width 282 height 63
drag, startPoint x: 854, startPoint y: 243, endPoint x: 861, endPoint y: 240, distance: 7.0
copy span "792.476"
drag, startPoint x: 898, startPoint y: 305, endPoint x: 857, endPoint y: 302, distance: 41.5
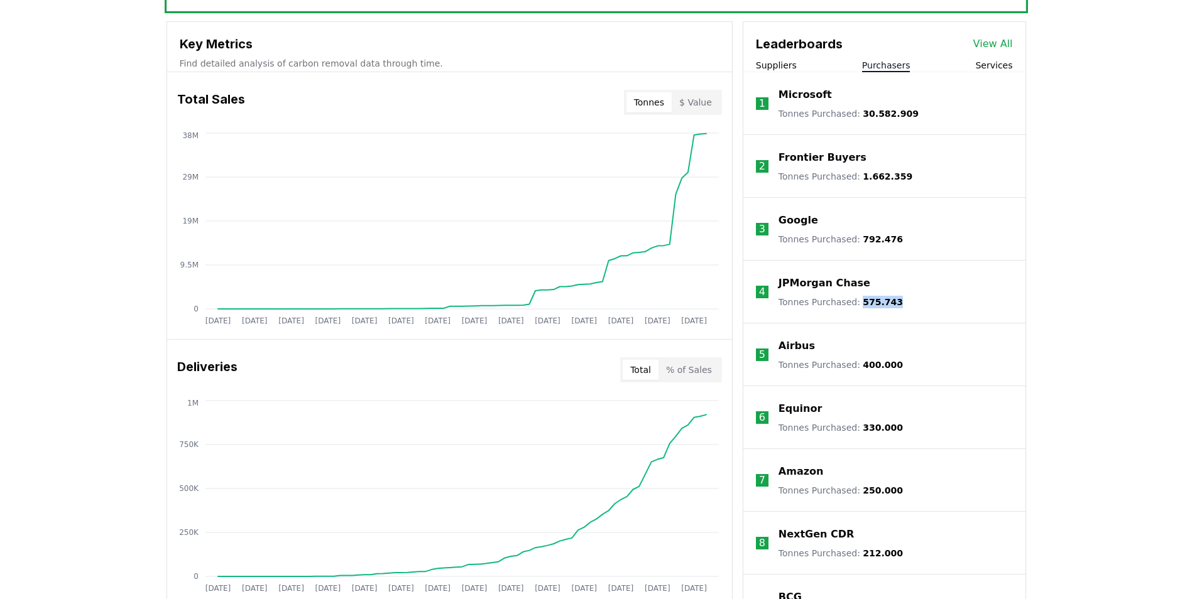
click at [857, 302] on li "4 JPMorgan Chase Tonnes Purchased : 575.743" at bounding box center [884, 292] width 282 height 63
copy span "575.743"
drag, startPoint x: 888, startPoint y: 369, endPoint x: 856, endPoint y: 364, distance: 31.9
click at [862, 364] on span "400.000" at bounding box center [882, 365] width 40 height 10
copy span "400.000"
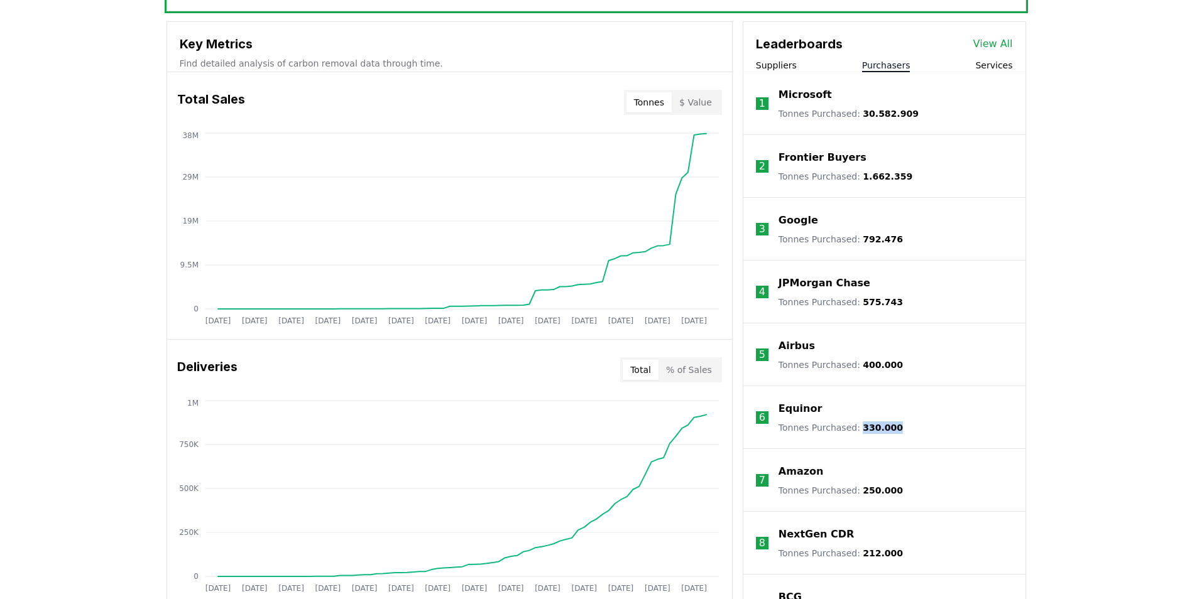
drag, startPoint x: 884, startPoint y: 426, endPoint x: 854, endPoint y: 428, distance: 30.9
click at [854, 428] on li "6 Equinor Tonnes Purchased : 330.000" at bounding box center [884, 417] width 282 height 63
copy span "330.000"
drag, startPoint x: 884, startPoint y: 490, endPoint x: 856, endPoint y: 492, distance: 29.0
click at [856, 492] on li "7 Amazon Tonnes Purchased : 250.000" at bounding box center [884, 480] width 282 height 63
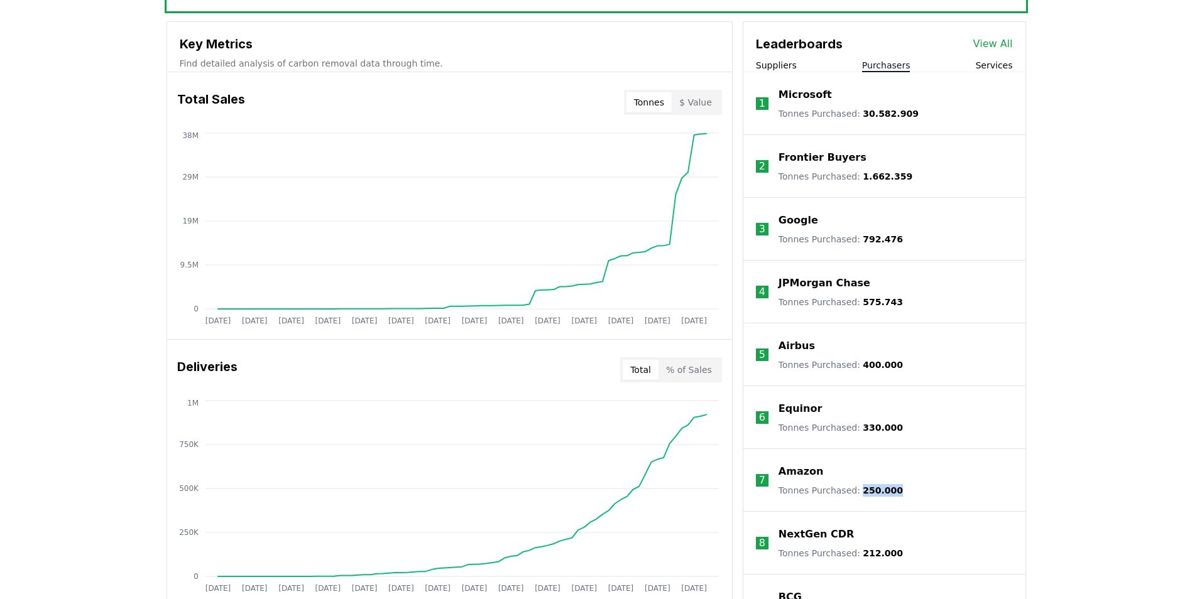
copy span "250.000"
drag, startPoint x: 891, startPoint y: 553, endPoint x: 857, endPoint y: 555, distance: 33.9
click at [857, 555] on li "8 NextGen CDR Tonnes Purchased : 212.000" at bounding box center [884, 543] width 282 height 63
copy span "212.000"
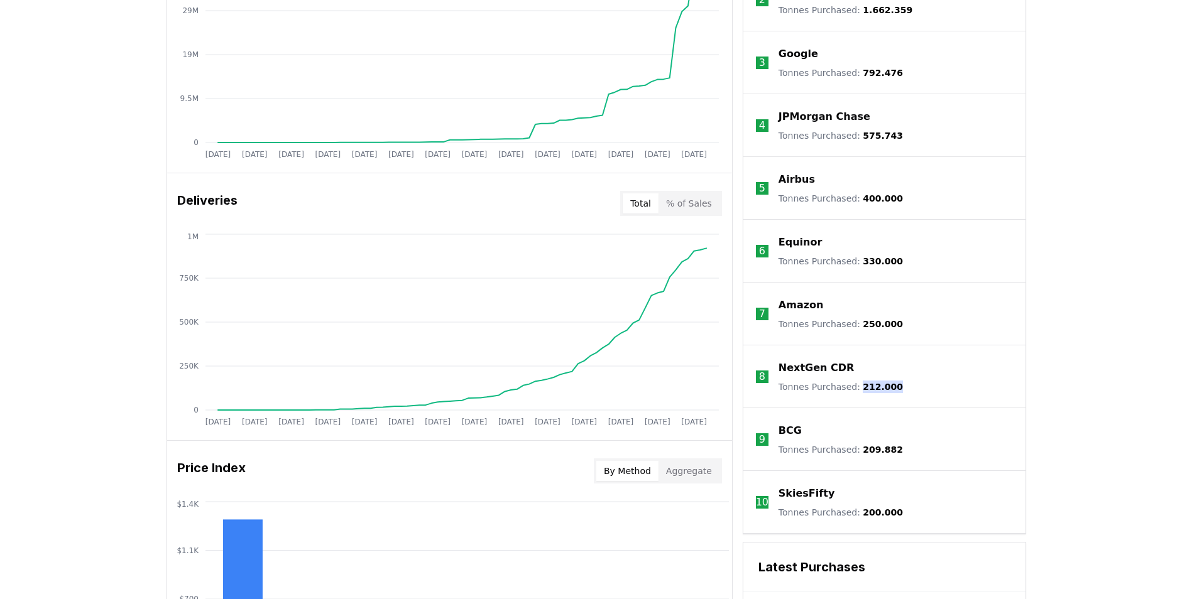
scroll to position [628, 0]
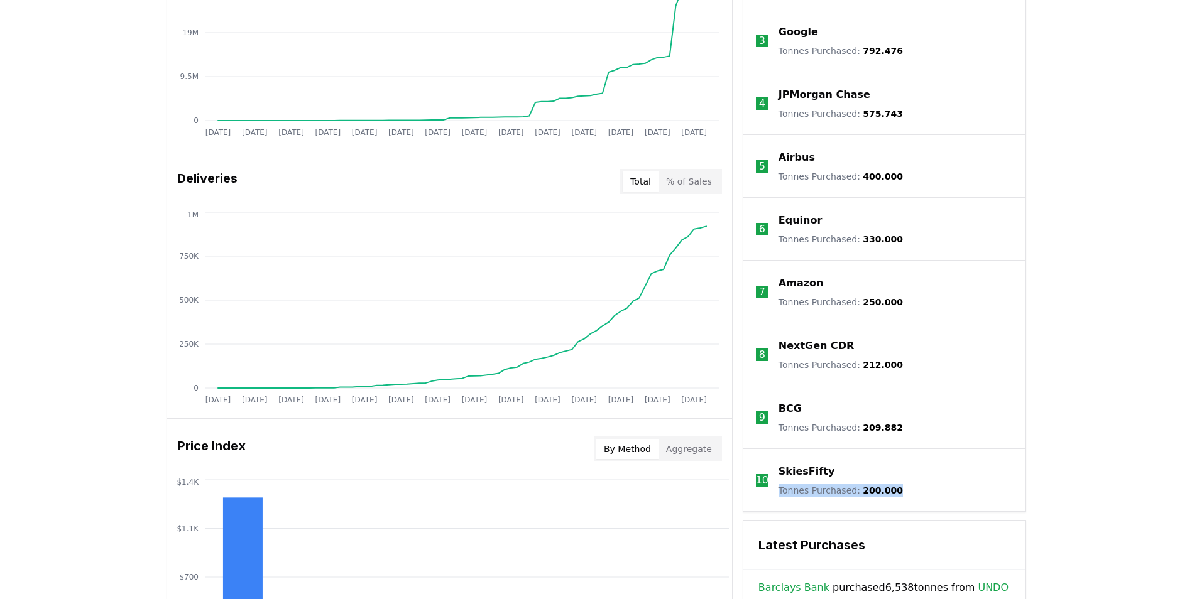
drag, startPoint x: 876, startPoint y: 484, endPoint x: 859, endPoint y: 452, distance: 37.1
click at [859, 452] on li "10 SkiesFifty Tonnes Purchased : 200.000" at bounding box center [884, 480] width 282 height 63
drag, startPoint x: 859, startPoint y: 452, endPoint x: 860, endPoint y: 428, distance: 23.9
click at [862, 428] on span "209.882" at bounding box center [882, 428] width 40 height 10
drag, startPoint x: 884, startPoint y: 427, endPoint x: 868, endPoint y: 427, distance: 16.3
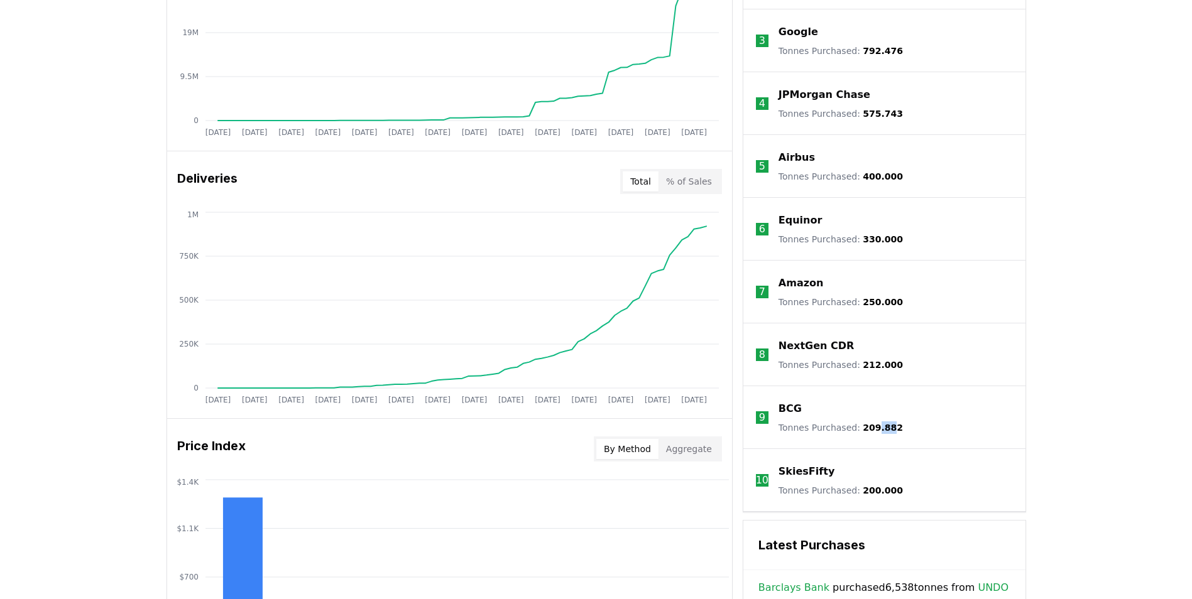
click at [868, 427] on span "209.882" at bounding box center [882, 428] width 40 height 10
click at [866, 427] on span "209.882" at bounding box center [882, 428] width 40 height 10
drag, startPoint x: 856, startPoint y: 427, endPoint x: 891, endPoint y: 427, distance: 35.8
click at [891, 427] on li "9 BCG Tonnes Purchased : 209.882" at bounding box center [884, 417] width 282 height 63
copy span "209.882"
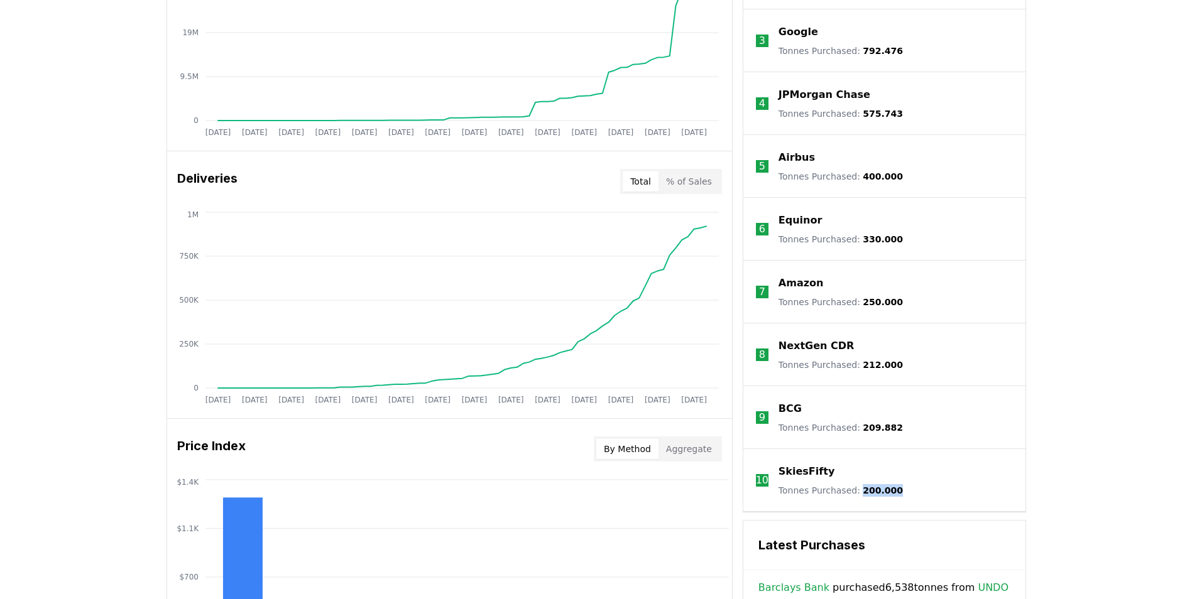
drag, startPoint x: 896, startPoint y: 490, endPoint x: 857, endPoint y: 491, distance: 39.6
click at [857, 491] on li "10 SkiesFifty Tonnes Purchased : 200.000" at bounding box center [884, 480] width 282 height 63
copy span "200.000"
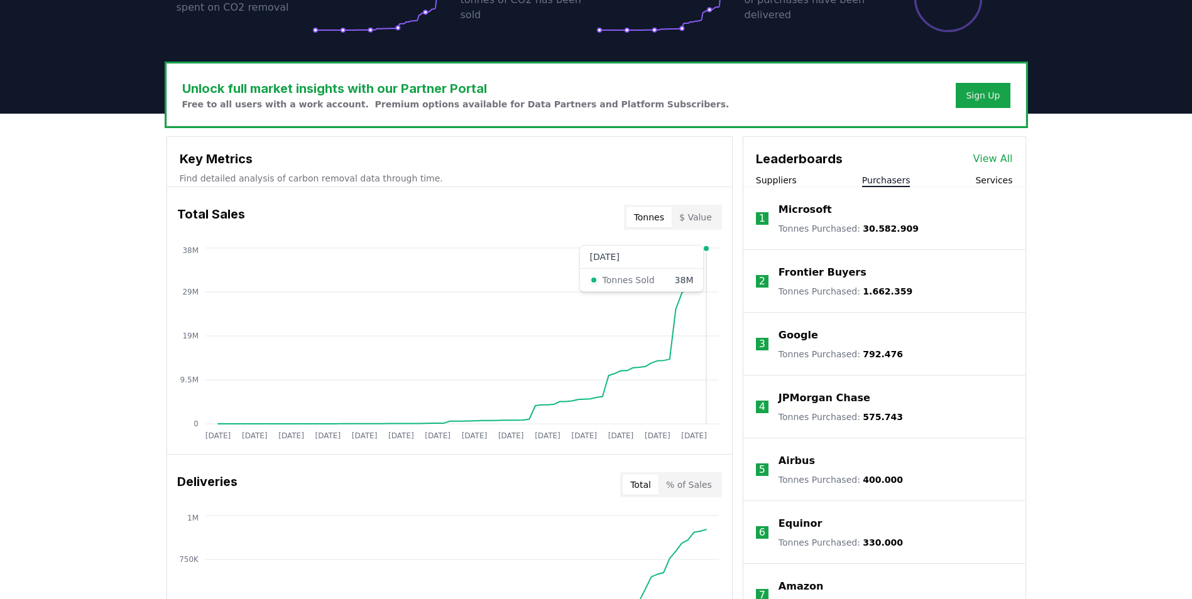
scroll to position [314, 0]
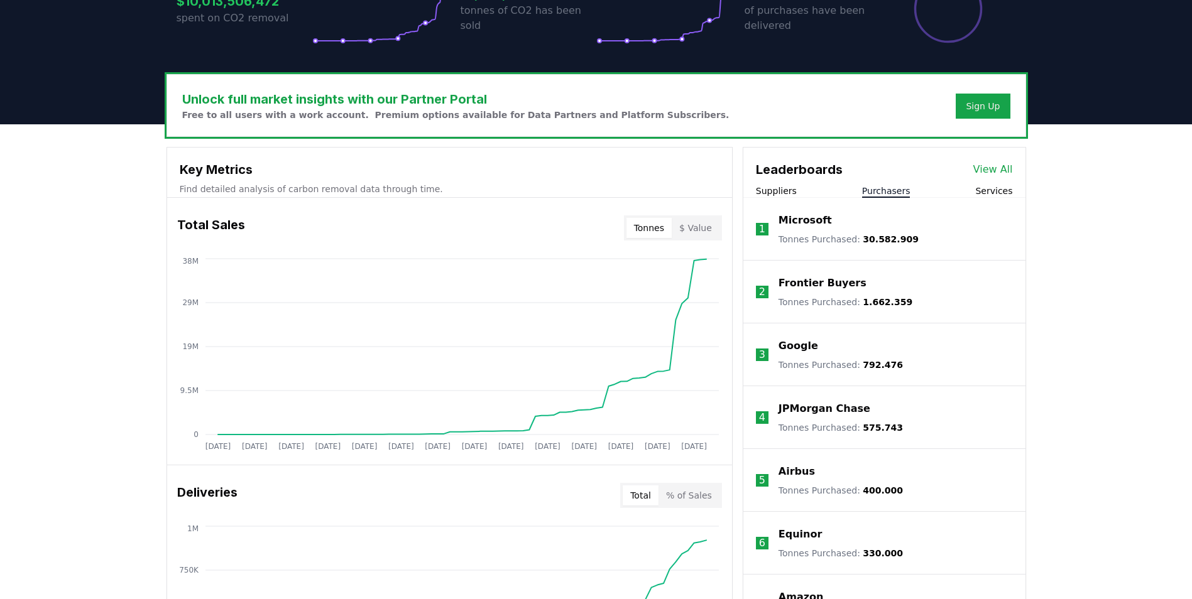
click at [805, 225] on p "Microsoft" at bounding box center [804, 220] width 53 height 15
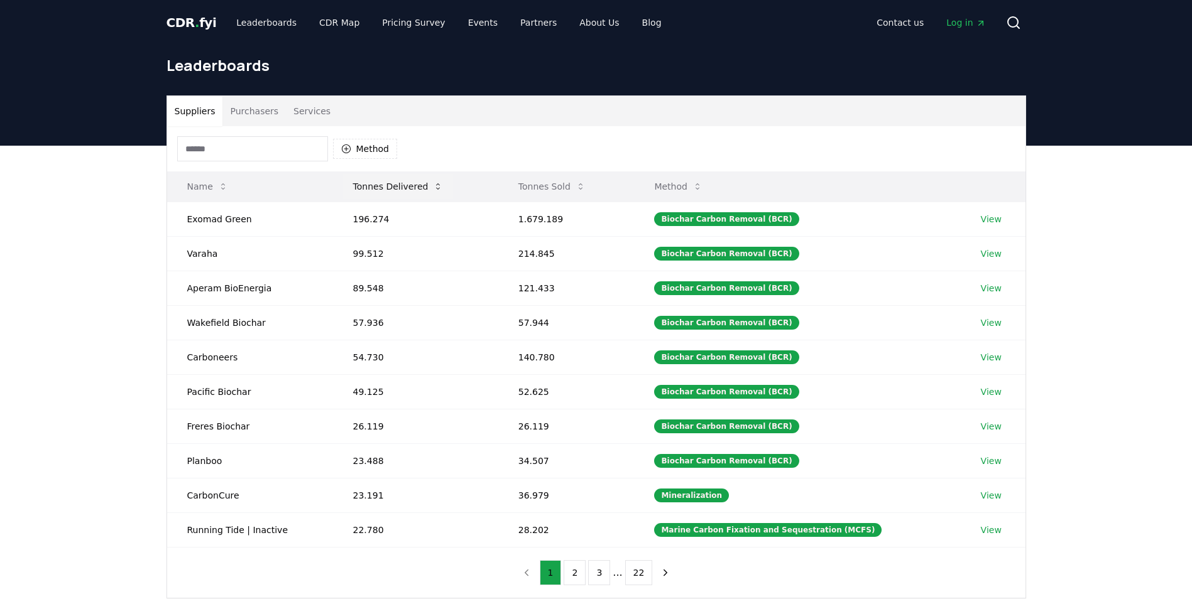
click at [429, 179] on button "Tonnes Delivered" at bounding box center [398, 186] width 111 height 25
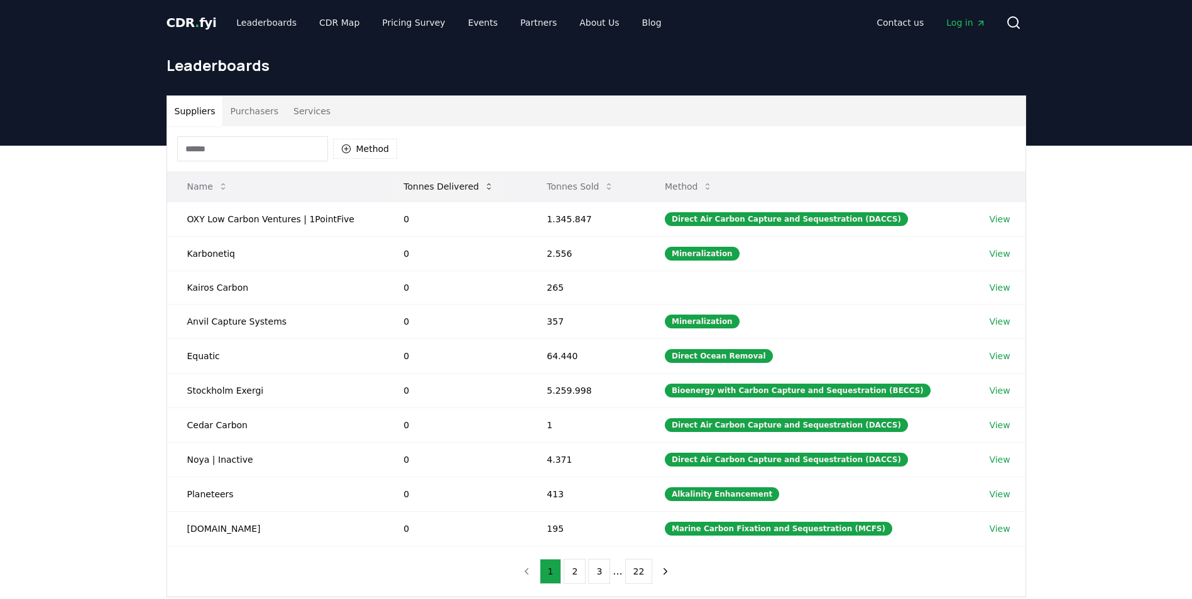
click at [486, 187] on icon at bounding box center [489, 187] width 10 height 10
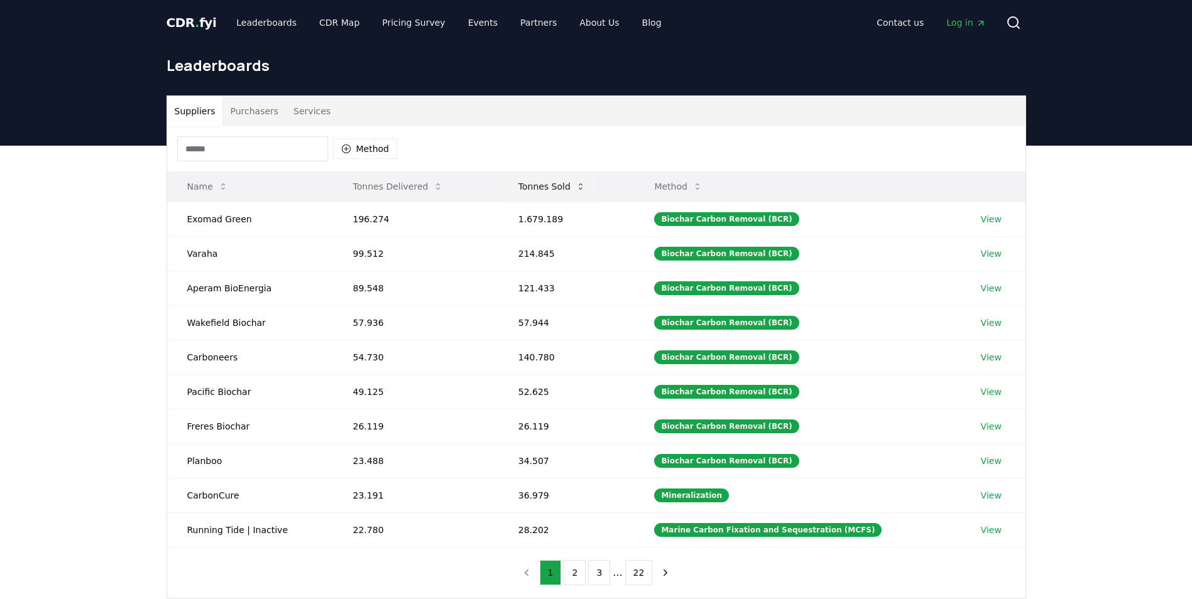
click at [582, 184] on icon at bounding box center [581, 186] width 4 height 6
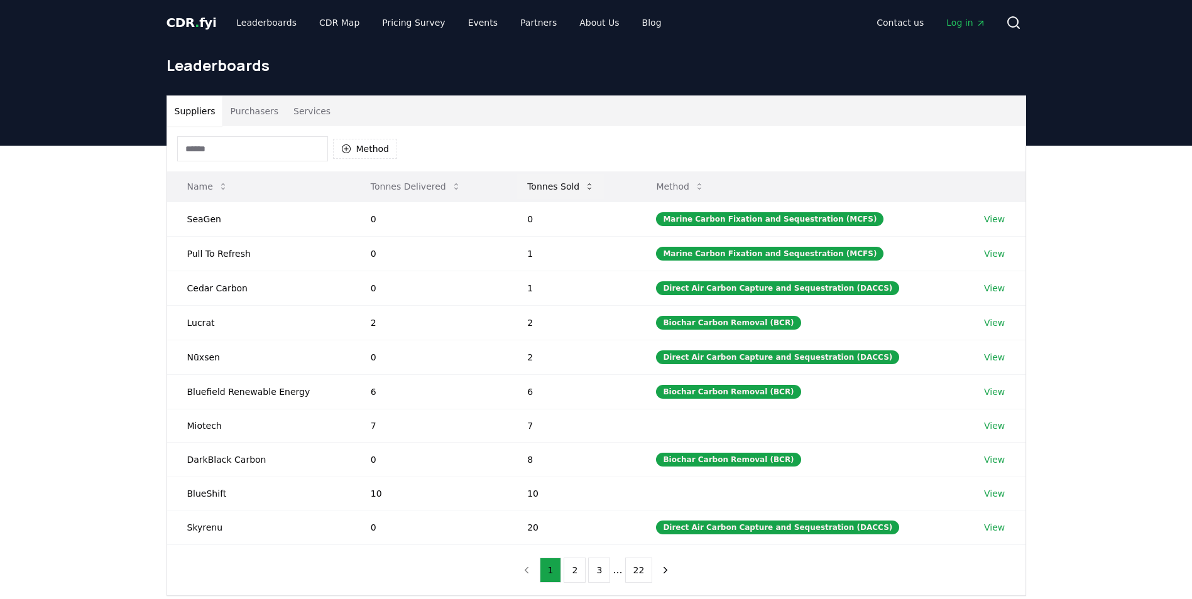
click at [587, 184] on icon at bounding box center [589, 187] width 10 height 10
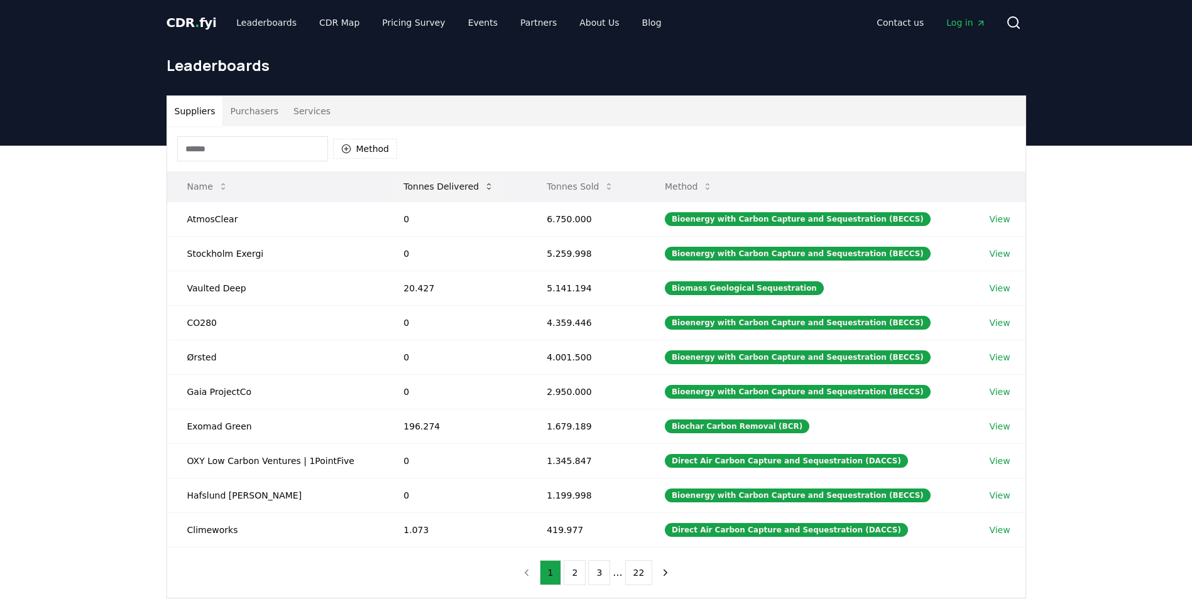
click at [484, 187] on icon at bounding box center [489, 187] width 10 height 10
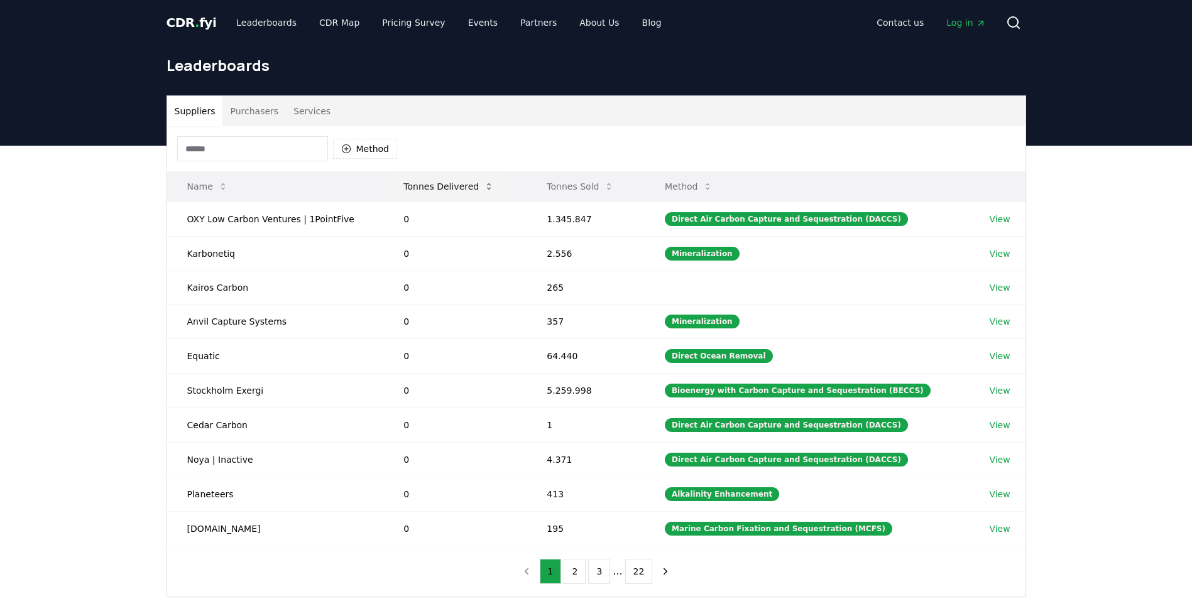
click at [484, 187] on icon at bounding box center [489, 187] width 10 height 10
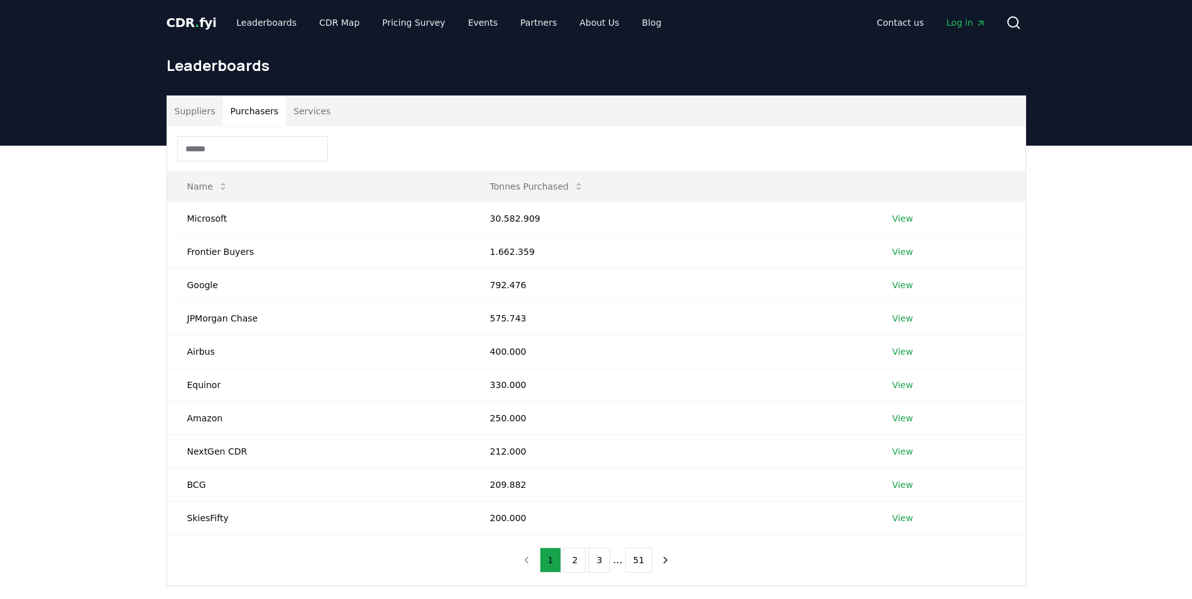
click at [259, 110] on button "Purchasers" at bounding box center [253, 111] width 63 height 30
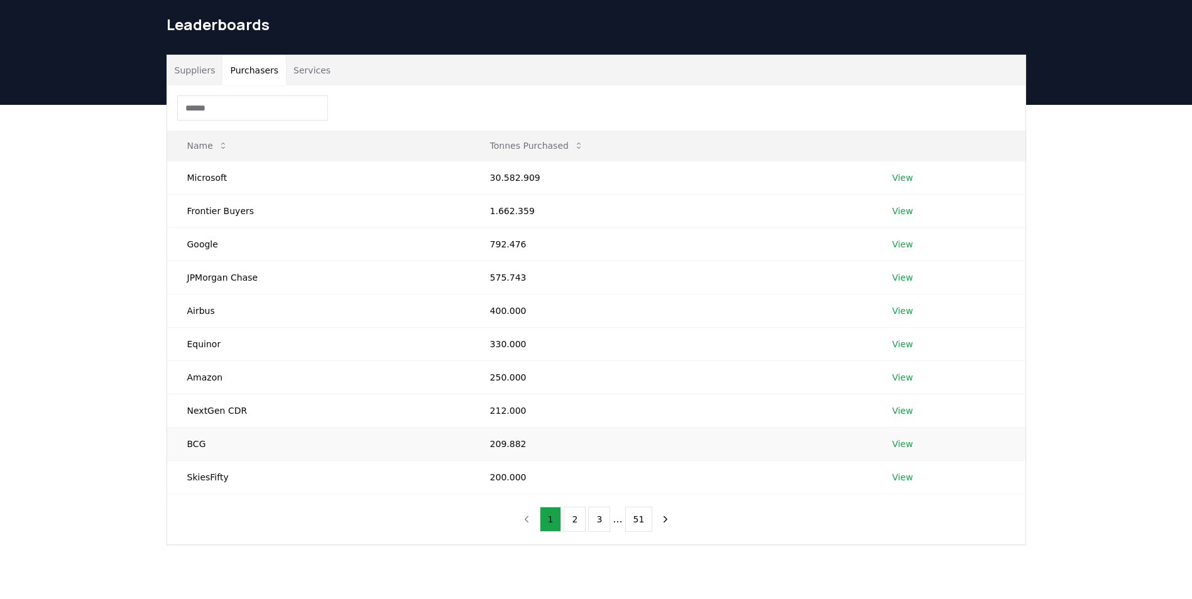
scroll to position [63, 0]
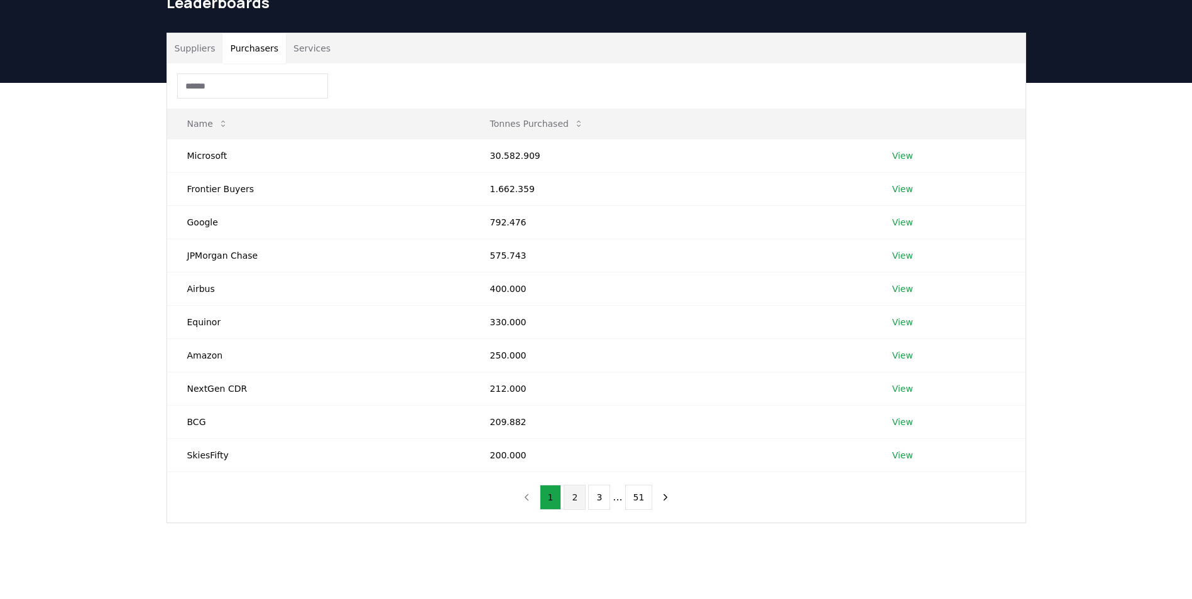
click at [570, 501] on button "2" at bounding box center [574, 497] width 22 height 25
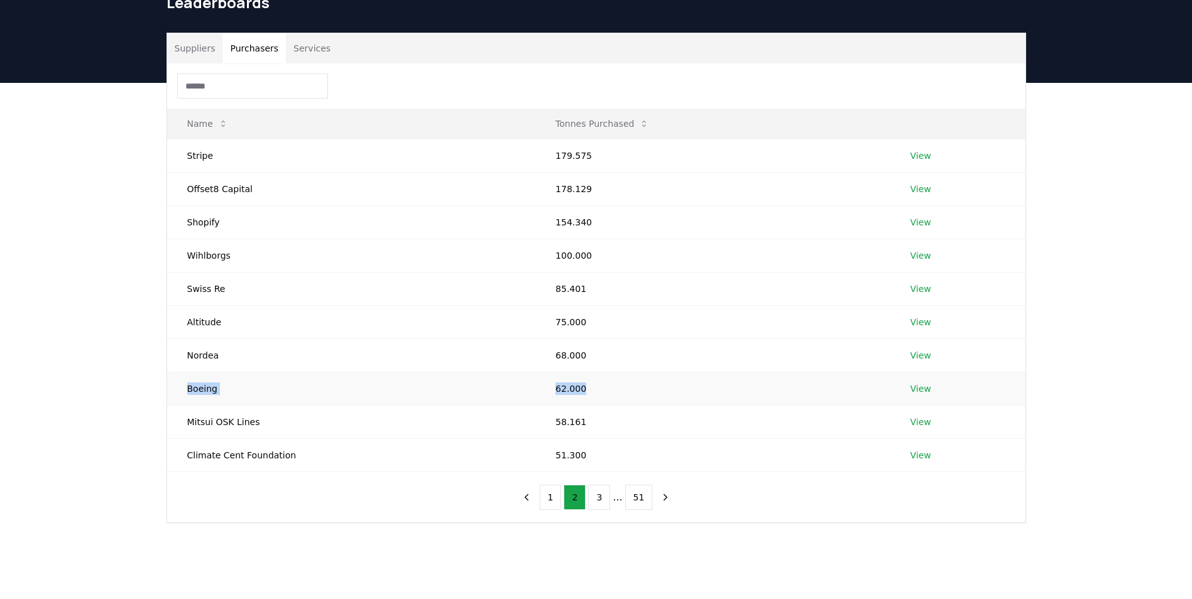
drag, startPoint x: 185, startPoint y: 388, endPoint x: 575, endPoint y: 394, distance: 390.7
click at [575, 394] on tr "Boeing 62.000 View" at bounding box center [596, 388] width 858 height 33
copy tr "Boeing 62.000"
click at [285, 257] on td "Wihlborgs" at bounding box center [351, 255] width 369 height 33
click at [547, 497] on button "1" at bounding box center [551, 497] width 22 height 25
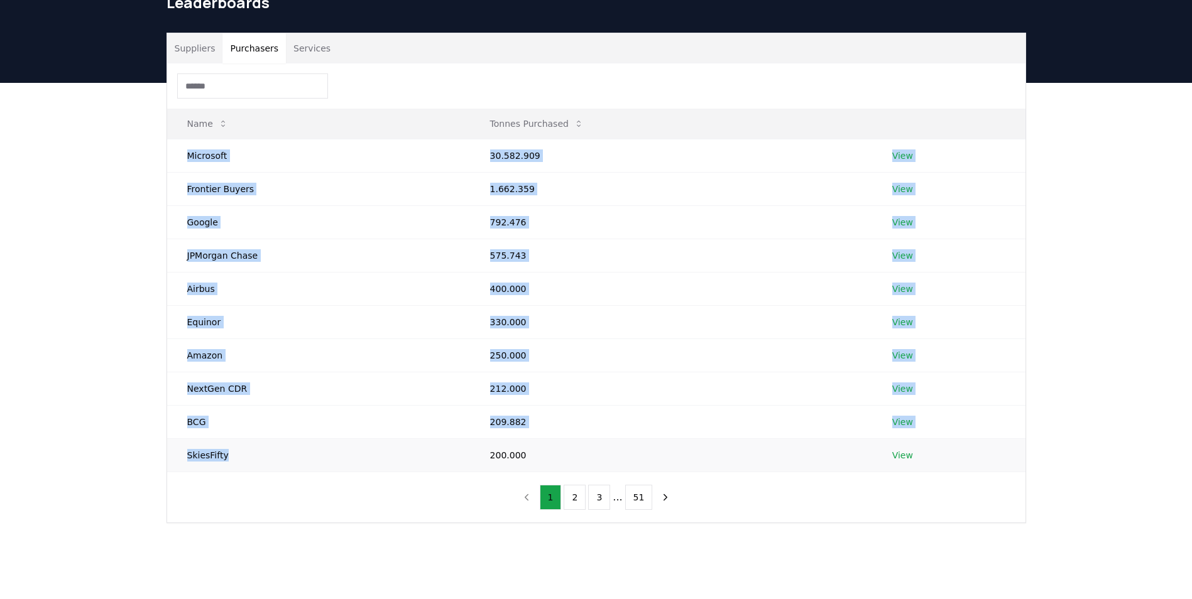
drag, startPoint x: 183, startPoint y: 156, endPoint x: 263, endPoint y: 459, distance: 313.1
click at [263, 459] on tbody "Microsoft 30.582.909 View Frontier Buyers 1.662.359 View Google 792.476 View JP…" at bounding box center [596, 305] width 858 height 333
copy tbody "Microsoft 30.582.909 View Frontier Buyers 1.662.359 View Google 792.476 View JP…"
click at [582, 497] on button "2" at bounding box center [574, 497] width 22 height 25
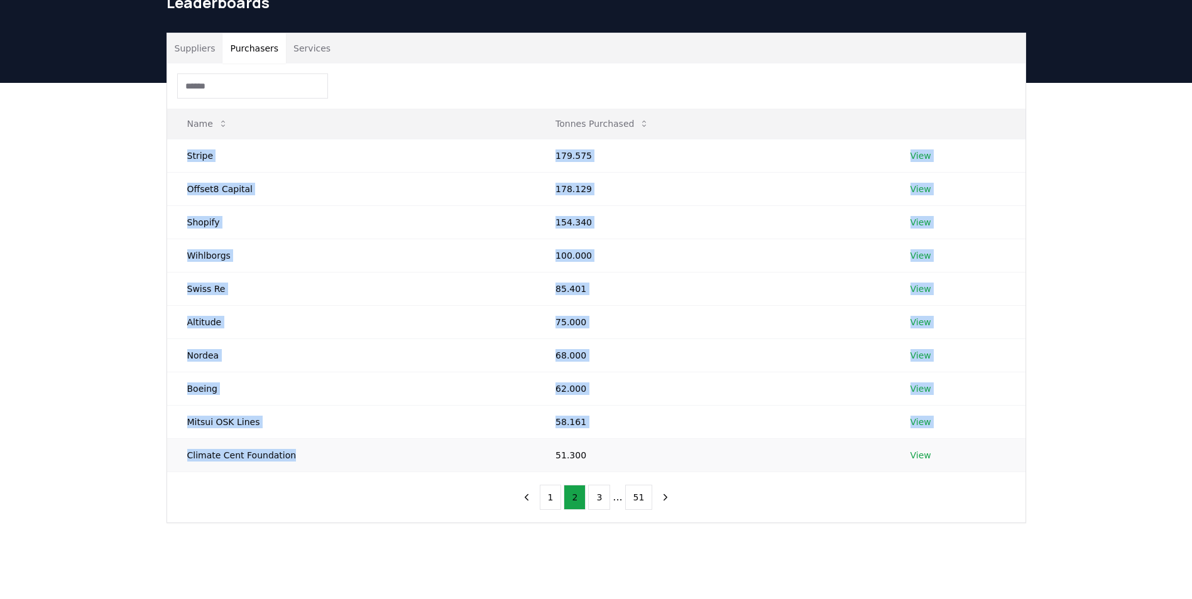
drag, startPoint x: 188, startPoint y: 155, endPoint x: 293, endPoint y: 461, distance: 323.2
click at [293, 461] on tbody "Stripe 179.575 View Offset8 Capital 178.129 View Shopify 154.340 View Wihlborgs…" at bounding box center [596, 305] width 858 height 333
copy tbody "Stripe 179.575 View Offset8 Capital 178.129 View Shopify 154.340 View Wihlborgs…"
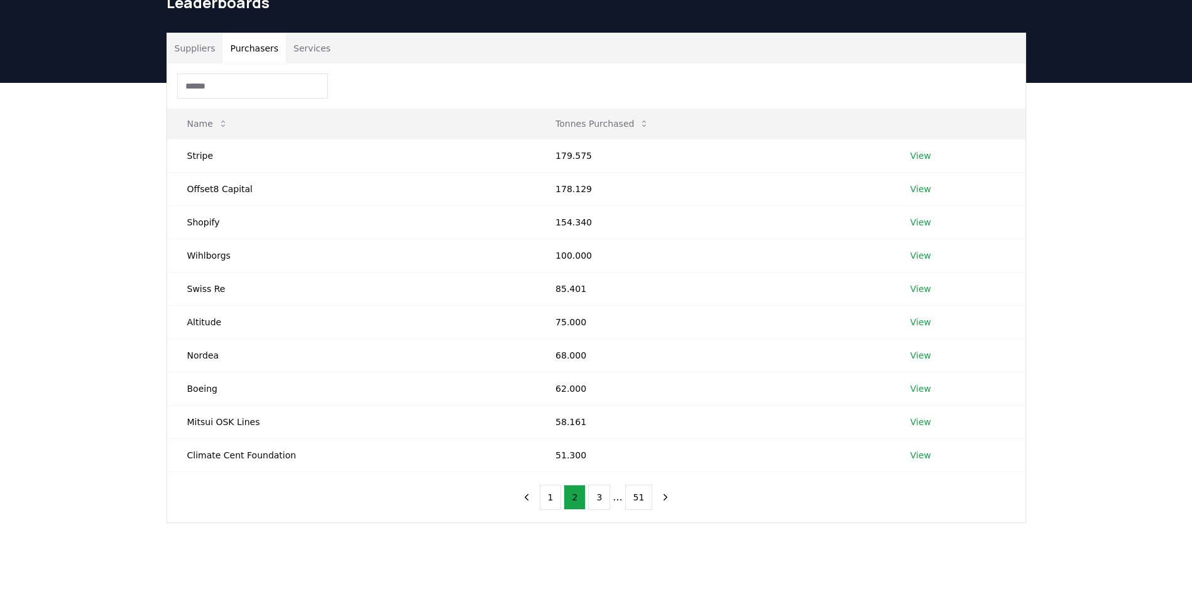
click at [1035, 271] on div "Suppliers Purchasers Services Name Tonnes Purchased Stripe 179.575 View Offset8…" at bounding box center [595, 278] width 879 height 491
drag, startPoint x: 192, startPoint y: 418, endPoint x: 577, endPoint y: 423, distance: 385.1
click at [577, 423] on tr "Mitsui OSK Lines 58.161 View" at bounding box center [596, 421] width 858 height 33
copy tr "Mitsui OSK Lines 58.161"
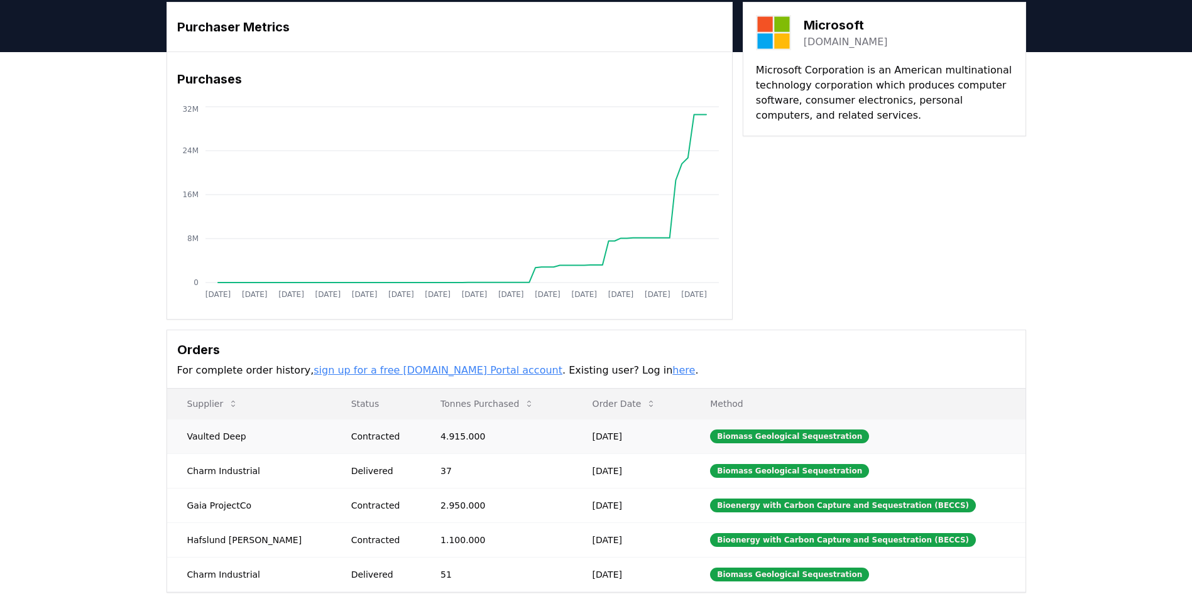
scroll to position [63, 0]
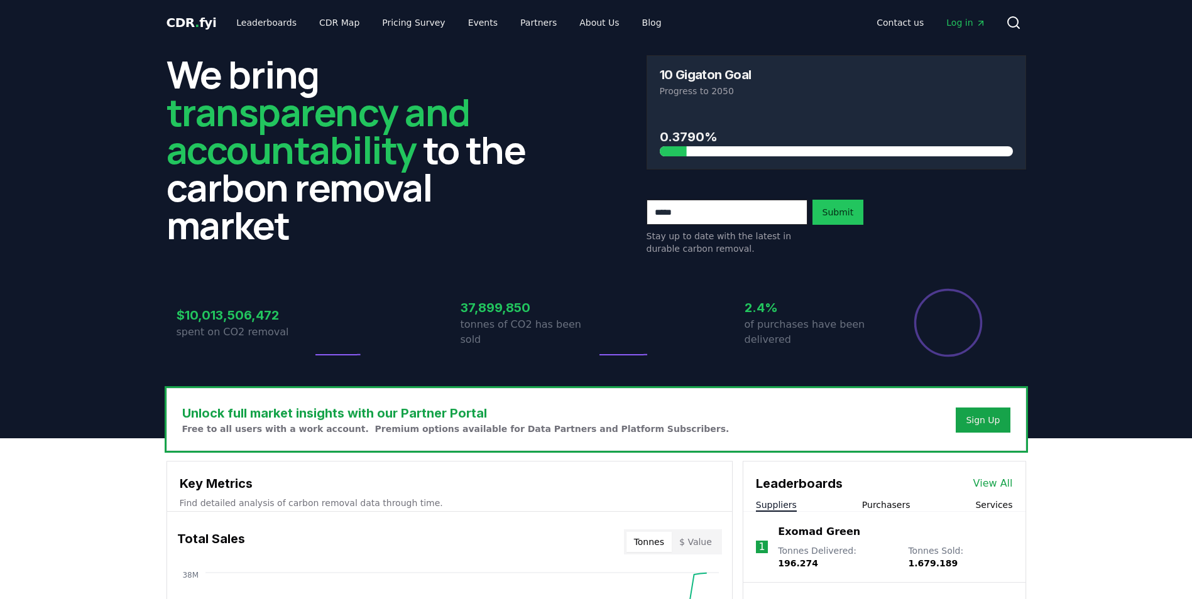
scroll to position [314, 0]
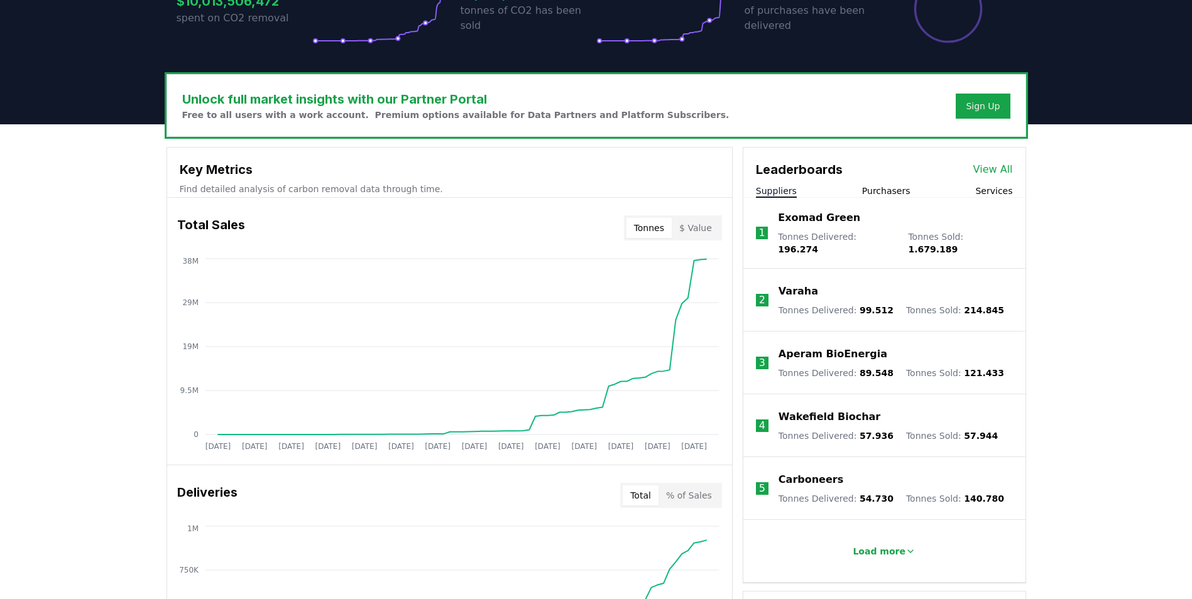
click at [882, 194] on button "Purchasers" at bounding box center [886, 191] width 48 height 13
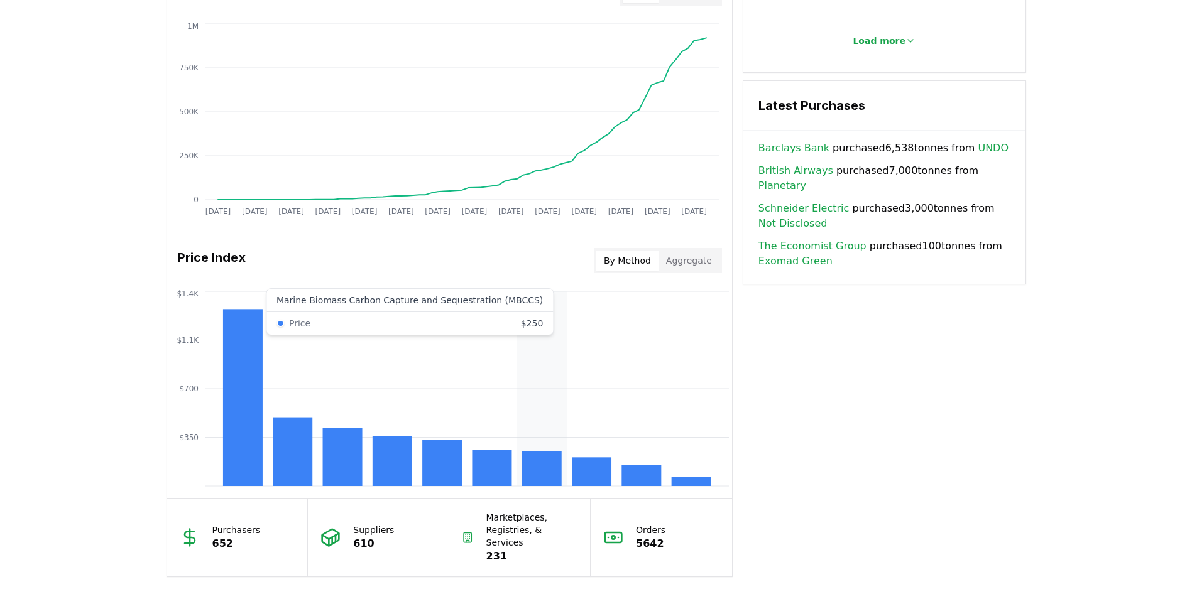
scroll to position [879, 0]
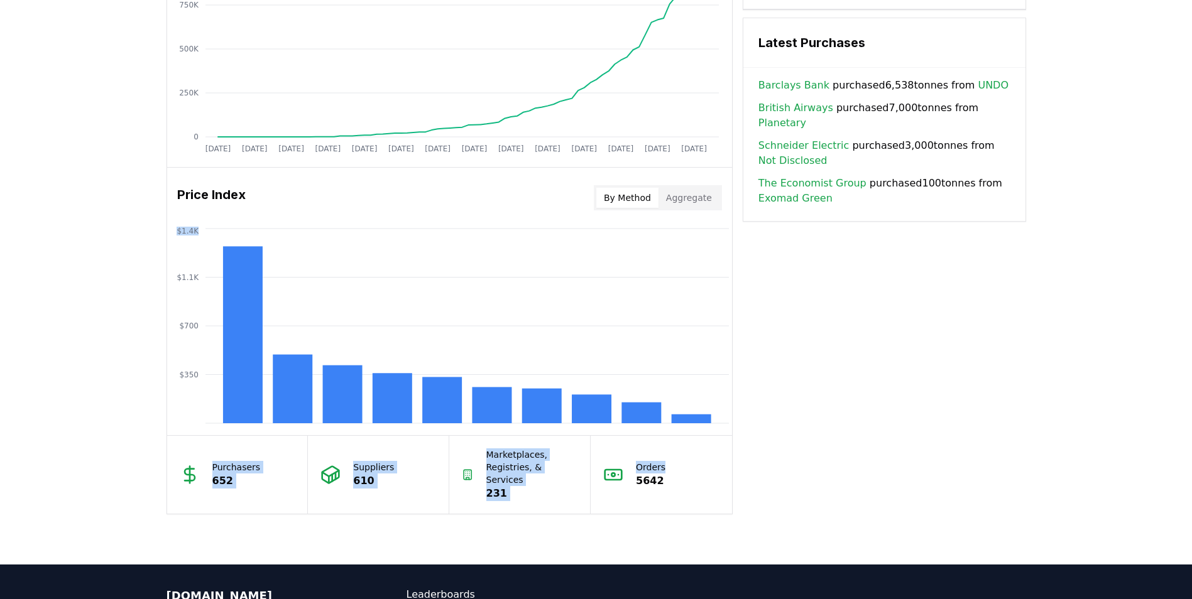
drag, startPoint x: 774, startPoint y: 441, endPoint x: 97, endPoint y: 249, distance: 704.5
click at [97, 249] on div "Unlock full market insights with our Partner Portal Free to all users with a wo…" at bounding box center [596, 62] width 1192 height 1006
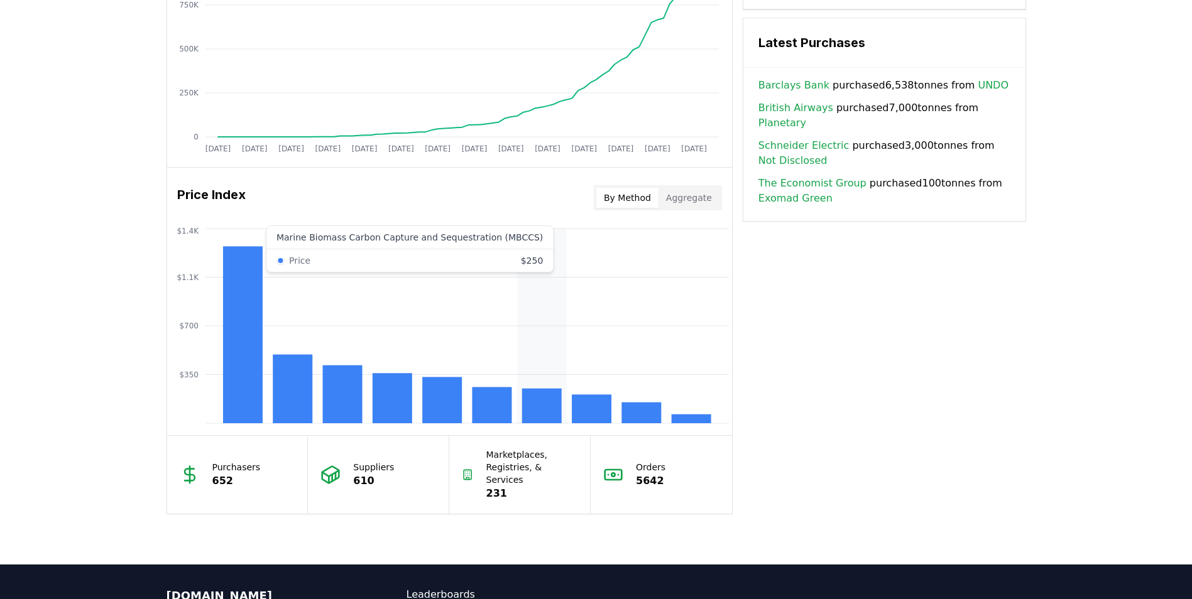
click at [521, 238] on icon "$350 $700 $1.1K $1.4K" at bounding box center [449, 326] width 565 height 201
click at [689, 206] on button "Aggregate" at bounding box center [688, 198] width 61 height 20
click at [630, 200] on button "By Method" at bounding box center [627, 198] width 62 height 20
click at [266, 237] on icon "$350 $700 $1.1K $1.4K" at bounding box center [449, 326] width 565 height 201
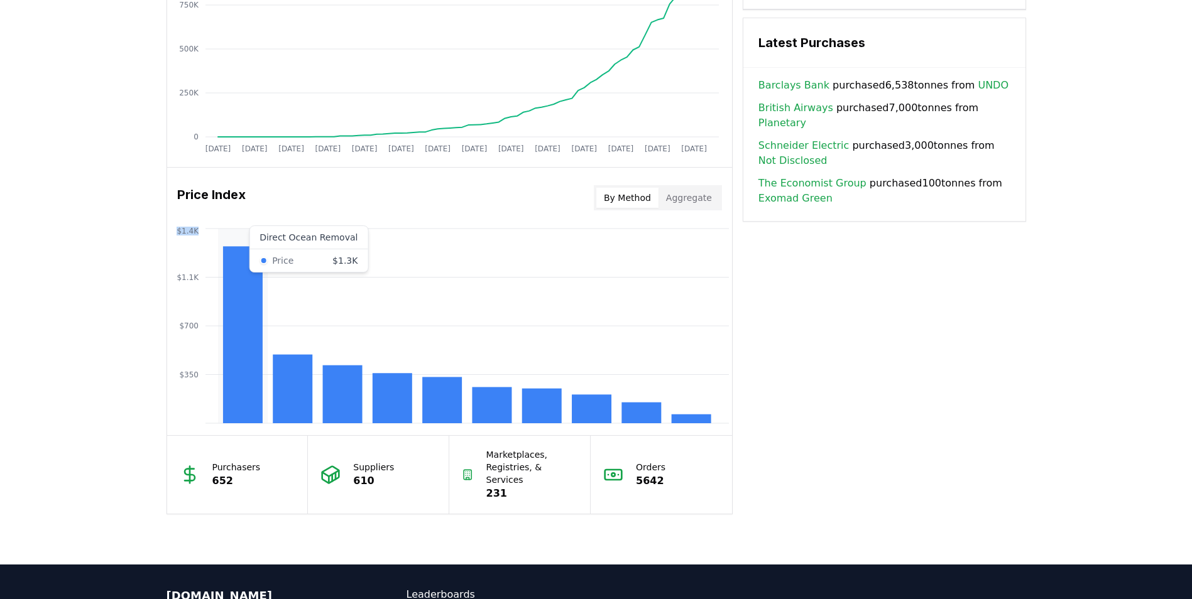
click at [266, 237] on icon "$350 $700 $1.1K $1.4K" at bounding box center [449, 326] width 565 height 201
drag, startPoint x: 266, startPoint y: 237, endPoint x: 233, endPoint y: 239, distance: 32.8
click at [233, 239] on icon "$350 $700 $1.1K $1.4K" at bounding box center [449, 326] width 565 height 201
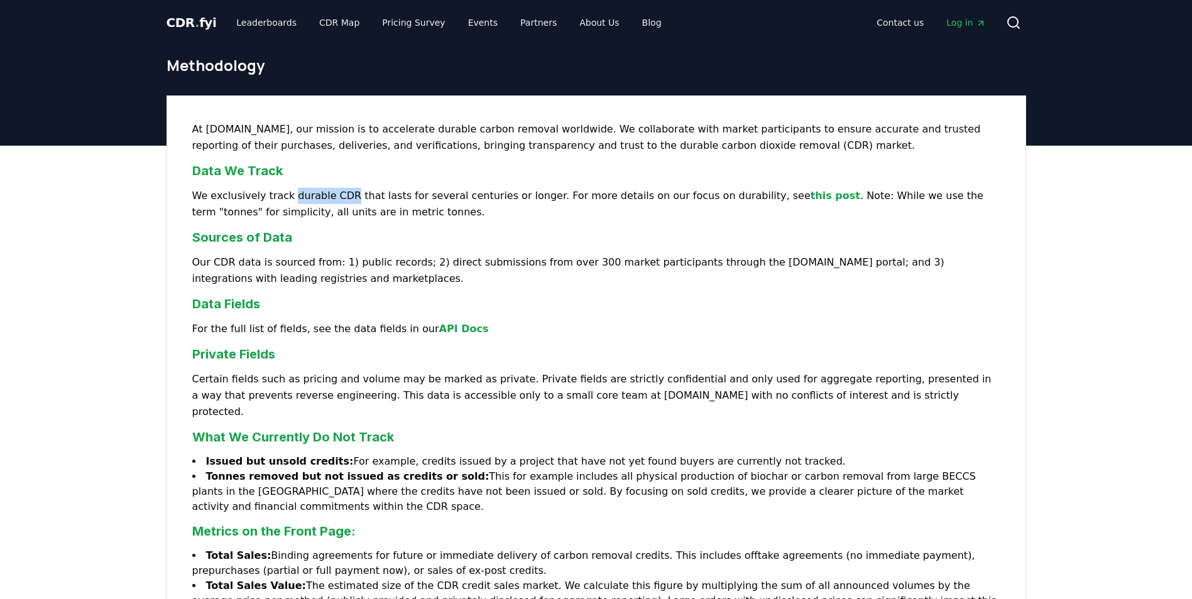
drag, startPoint x: 288, startPoint y: 195, endPoint x: 342, endPoint y: 197, distance: 54.7
click at [342, 197] on p "We exclusively track durable CDR that lasts for several centuries or longer. Fo…" at bounding box center [596, 204] width 808 height 33
drag, startPoint x: 342, startPoint y: 197, endPoint x: 335, endPoint y: 193, distance: 8.4
copy p "durable CDR"
click at [501, 214] on p "We exclusively track durable CDR that lasts for several centuries or longer. Fo…" at bounding box center [596, 204] width 808 height 33
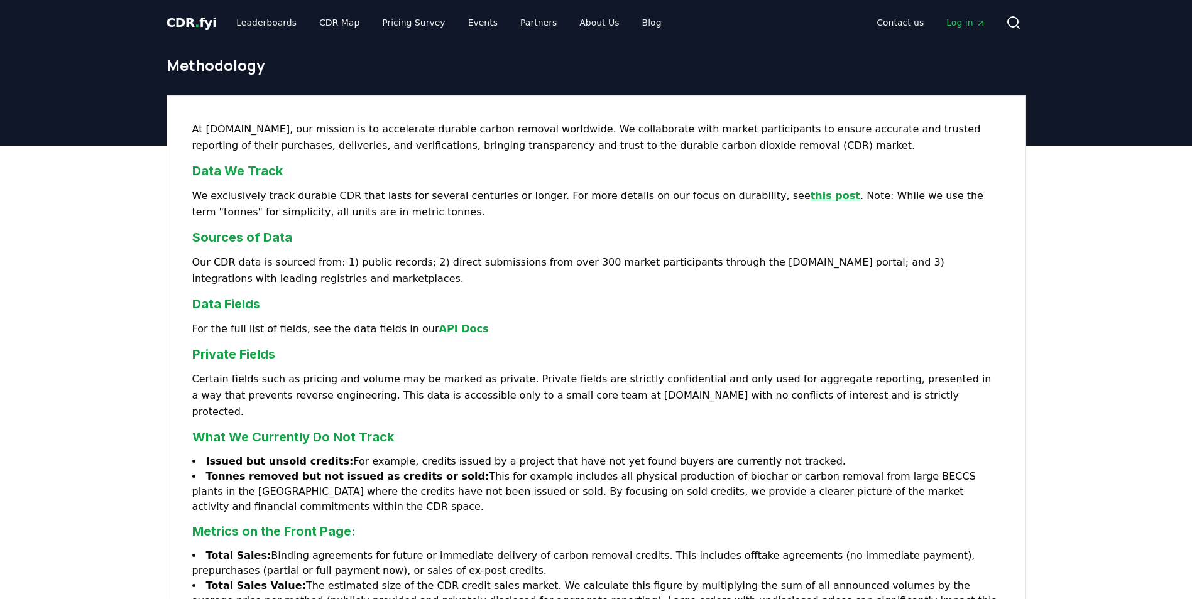
click at [810, 195] on link "this post" at bounding box center [835, 196] width 50 height 12
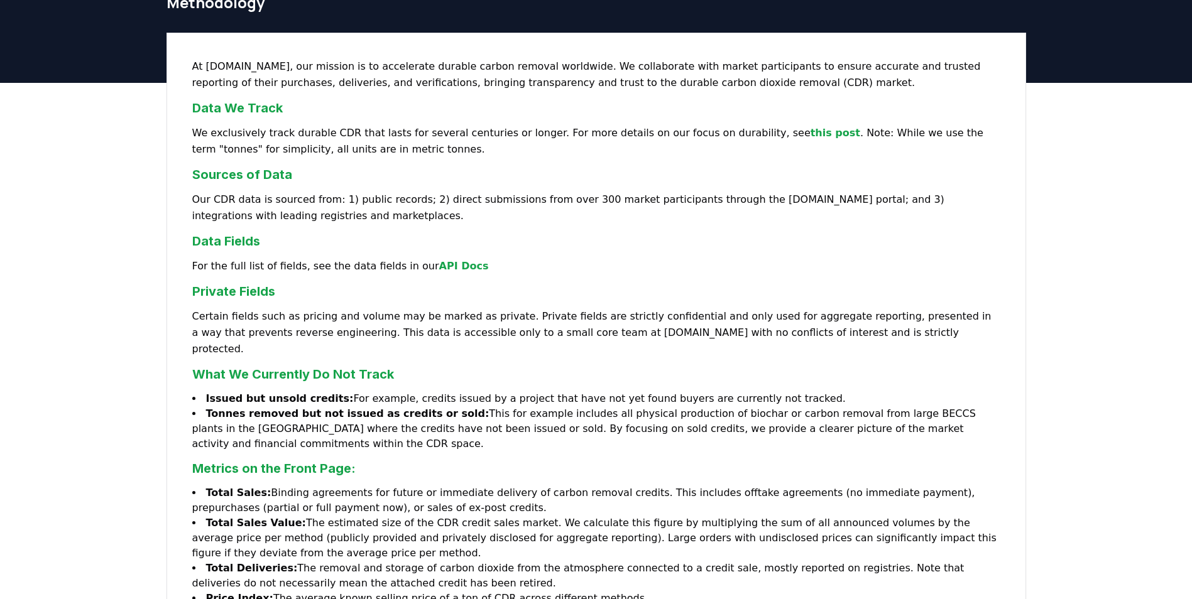
scroll to position [126, 0]
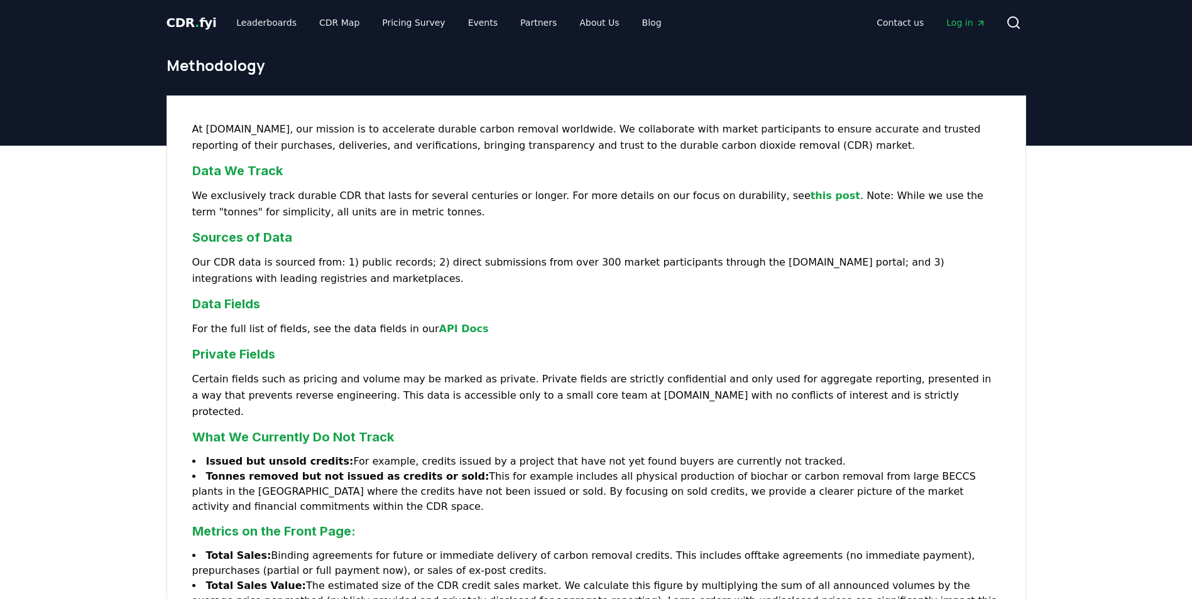
scroll to position [126, 0]
